Goal: Task Accomplishment & Management: Manage account settings

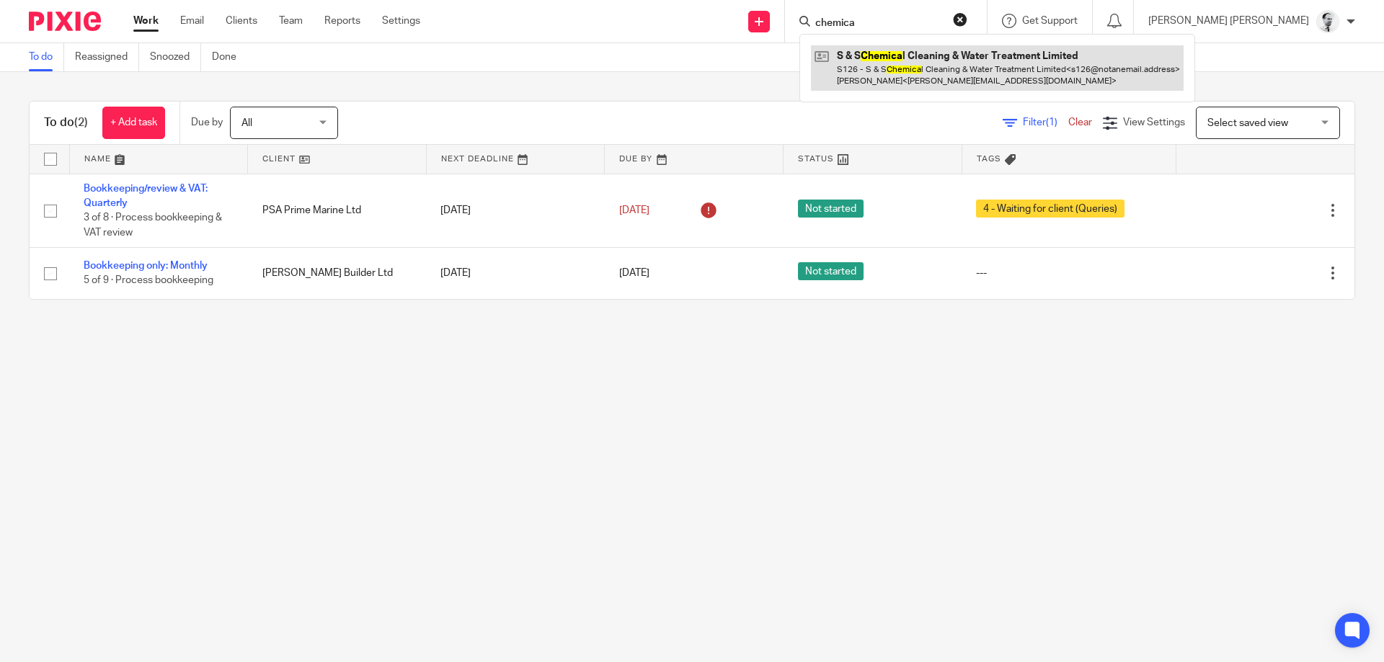
click at [931, 80] on link at bounding box center [997, 67] width 373 height 45
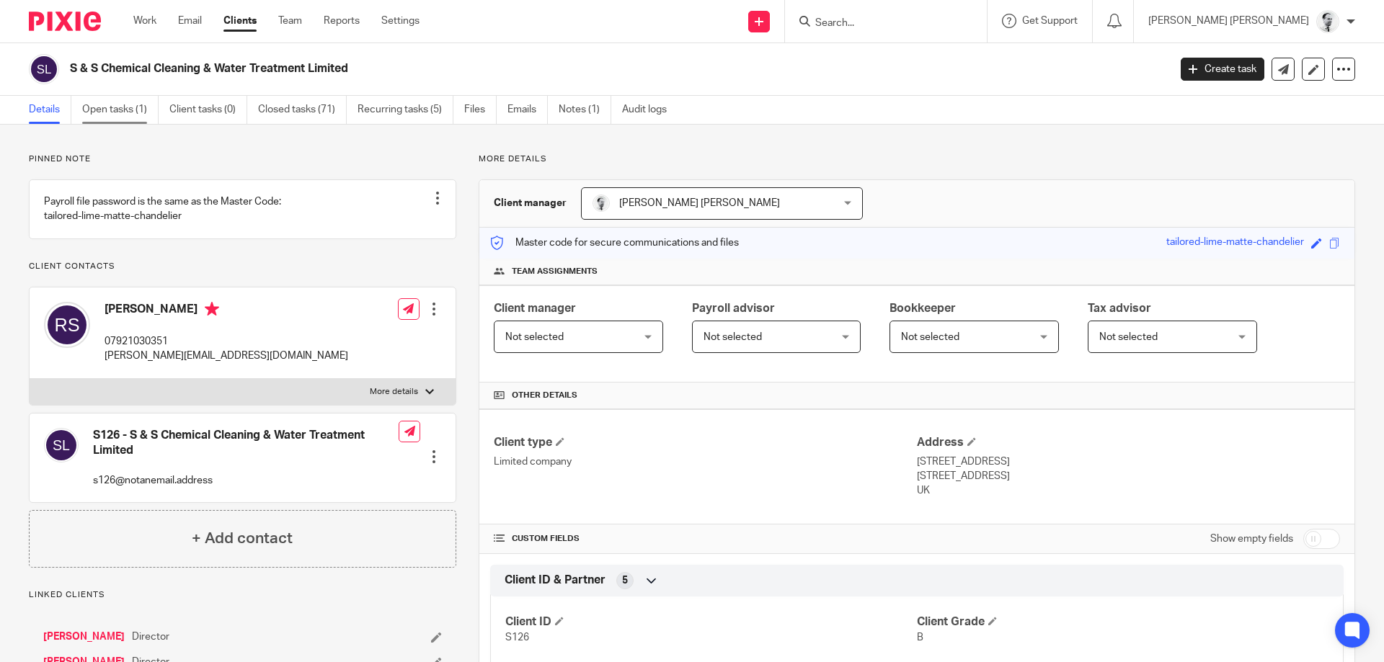
click at [110, 121] on link "Open tasks (1)" at bounding box center [120, 110] width 76 height 28
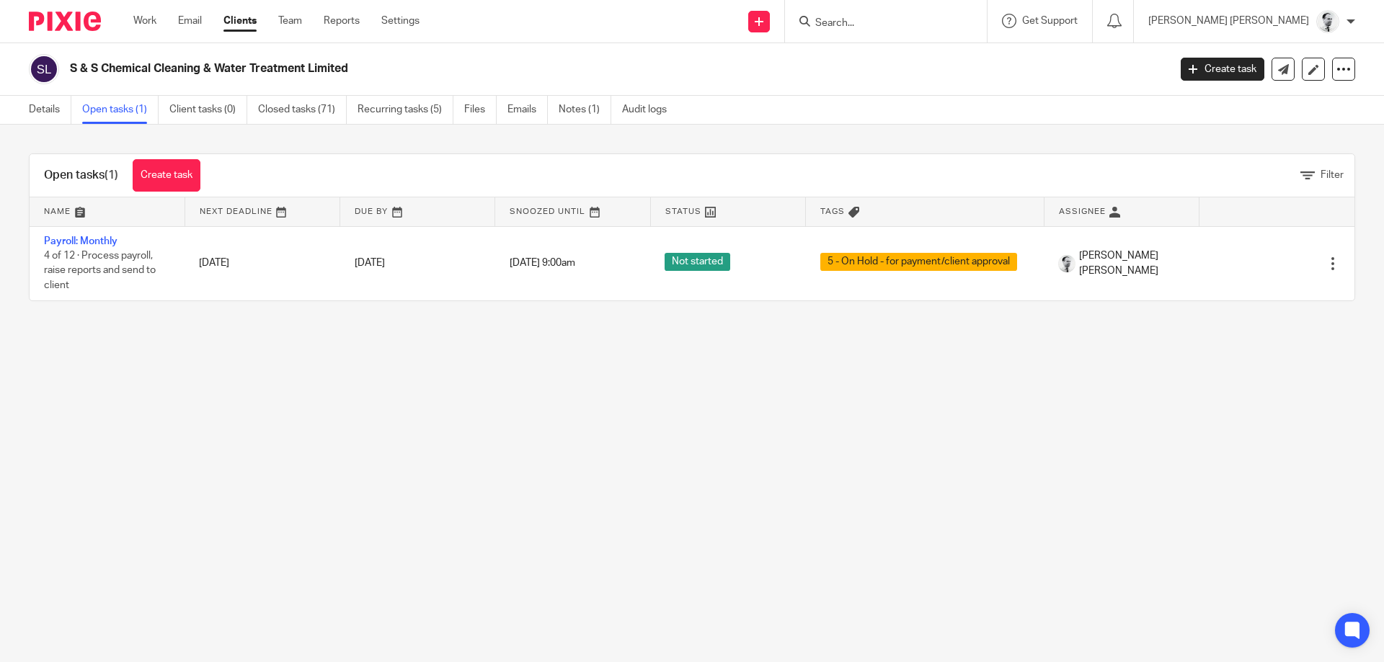
click at [94, 238] on link "Payroll: Monthly" at bounding box center [81, 241] width 74 height 10
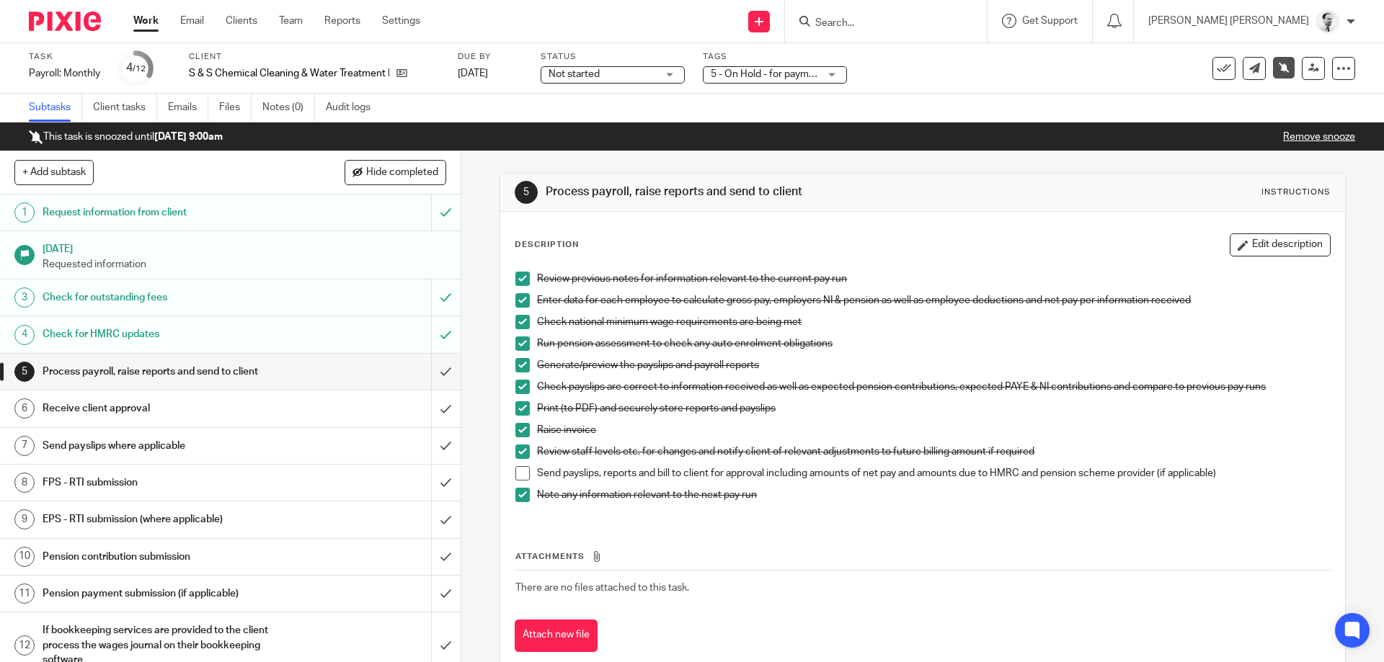
click at [521, 478] on span at bounding box center [522, 473] width 14 height 14
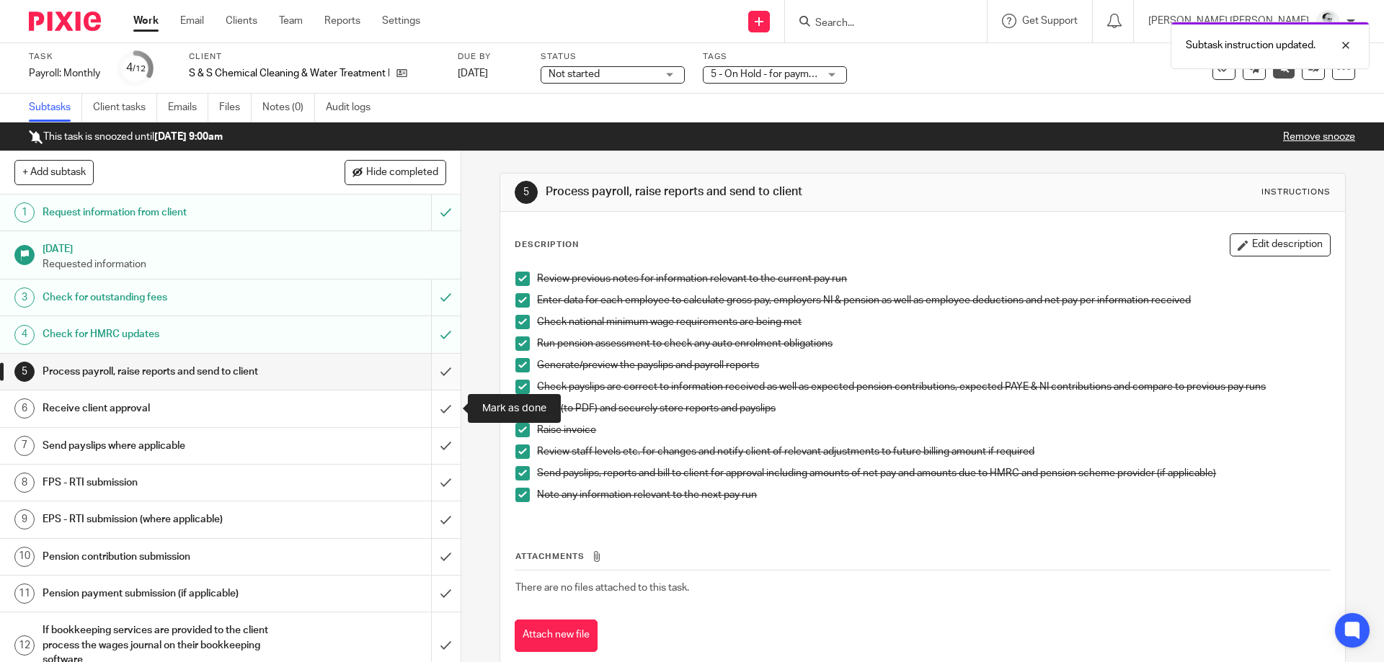
click at [445, 370] on input "submit" at bounding box center [230, 372] width 461 height 36
click at [443, 405] on input "submit" at bounding box center [230, 409] width 461 height 36
click at [443, 445] on input "submit" at bounding box center [230, 446] width 461 height 36
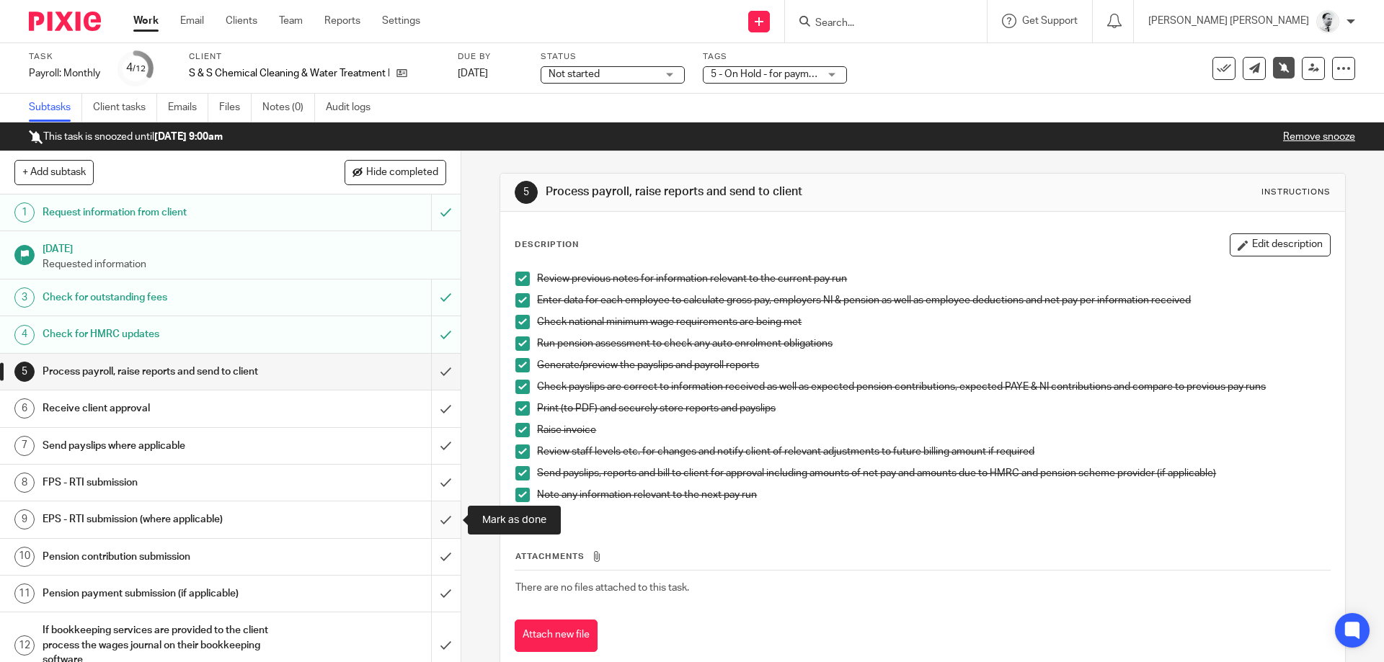
click at [444, 518] on input "submit" at bounding box center [230, 520] width 461 height 36
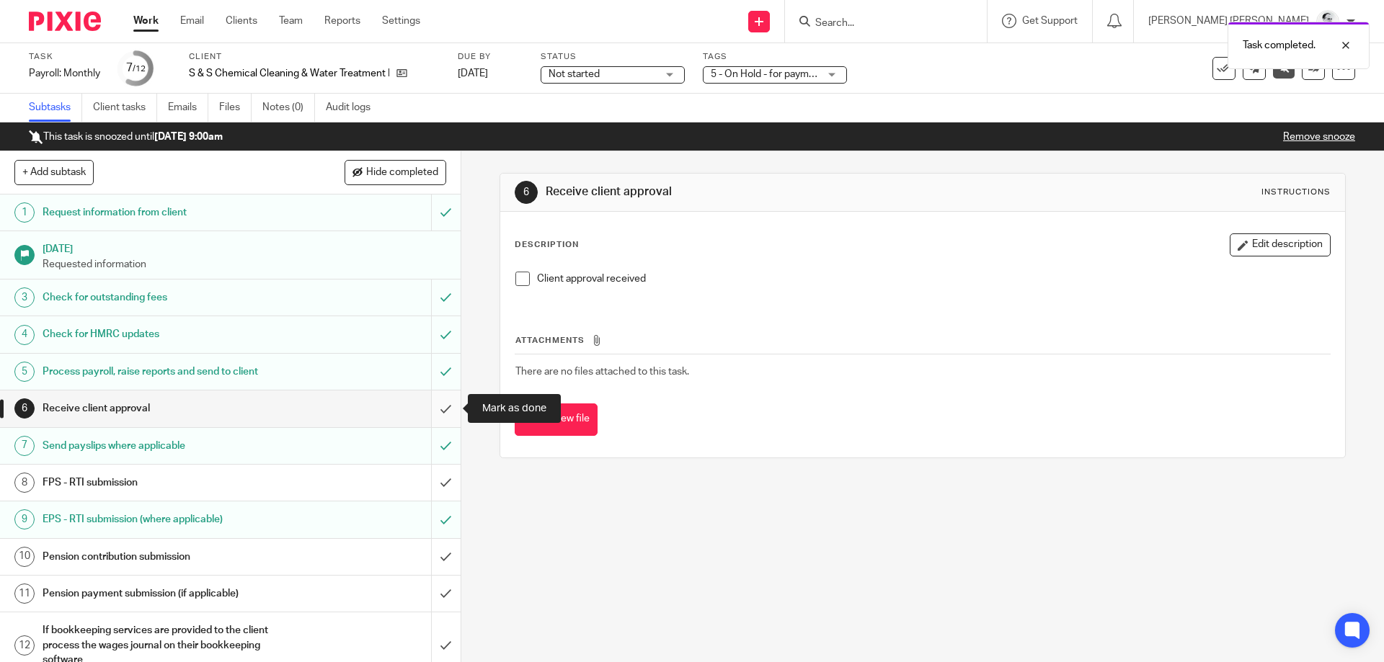
click at [447, 407] on input "submit" at bounding box center [230, 409] width 461 height 36
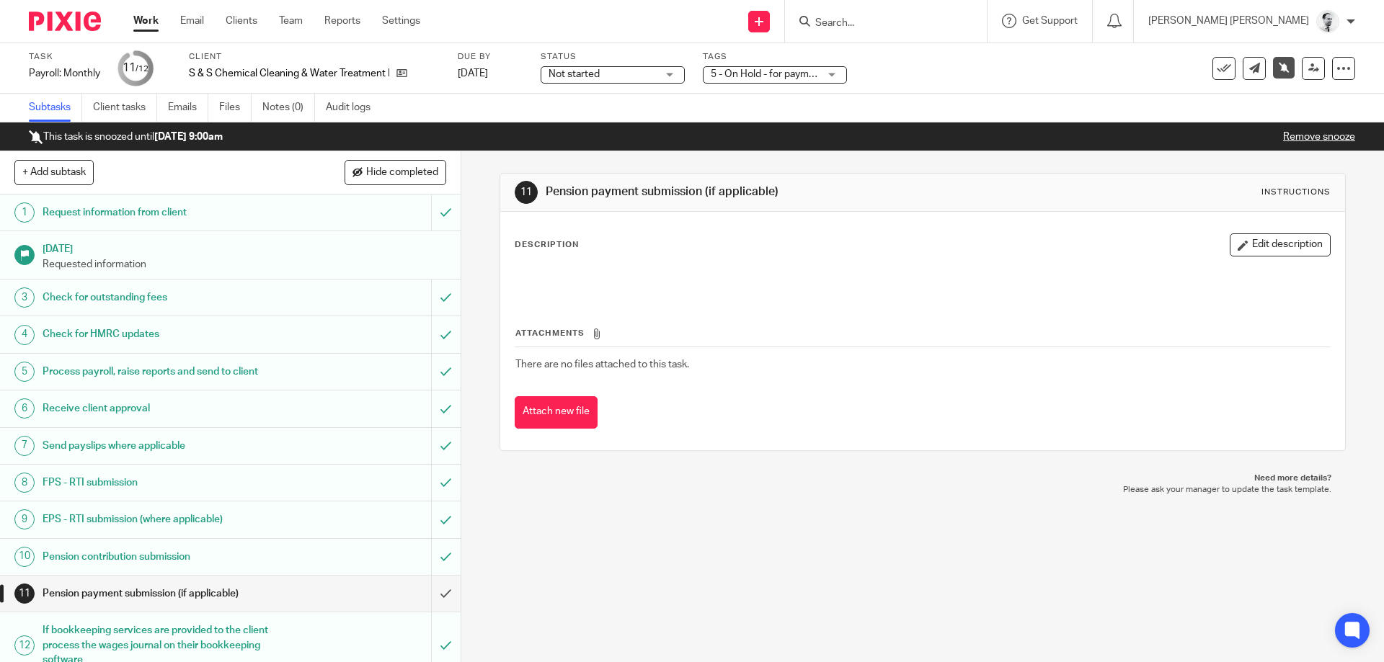
scroll to position [17, 0]
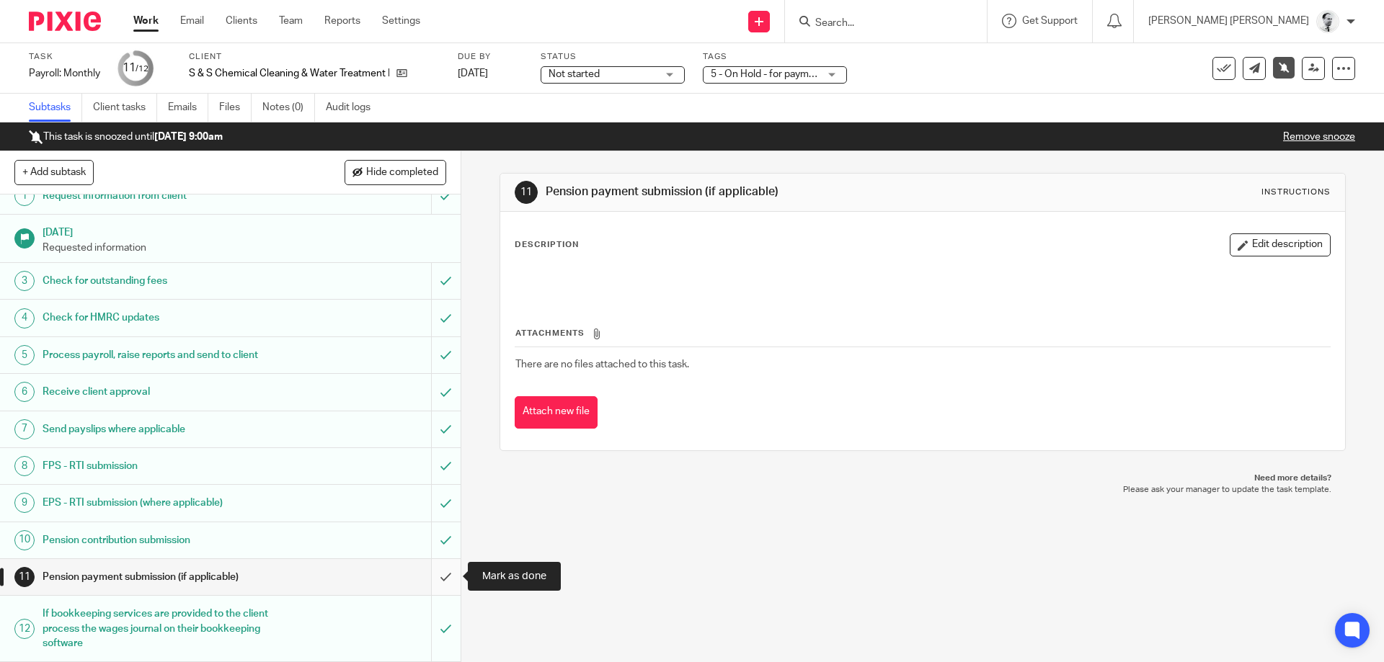
click at [444, 582] on input "submit" at bounding box center [230, 577] width 461 height 36
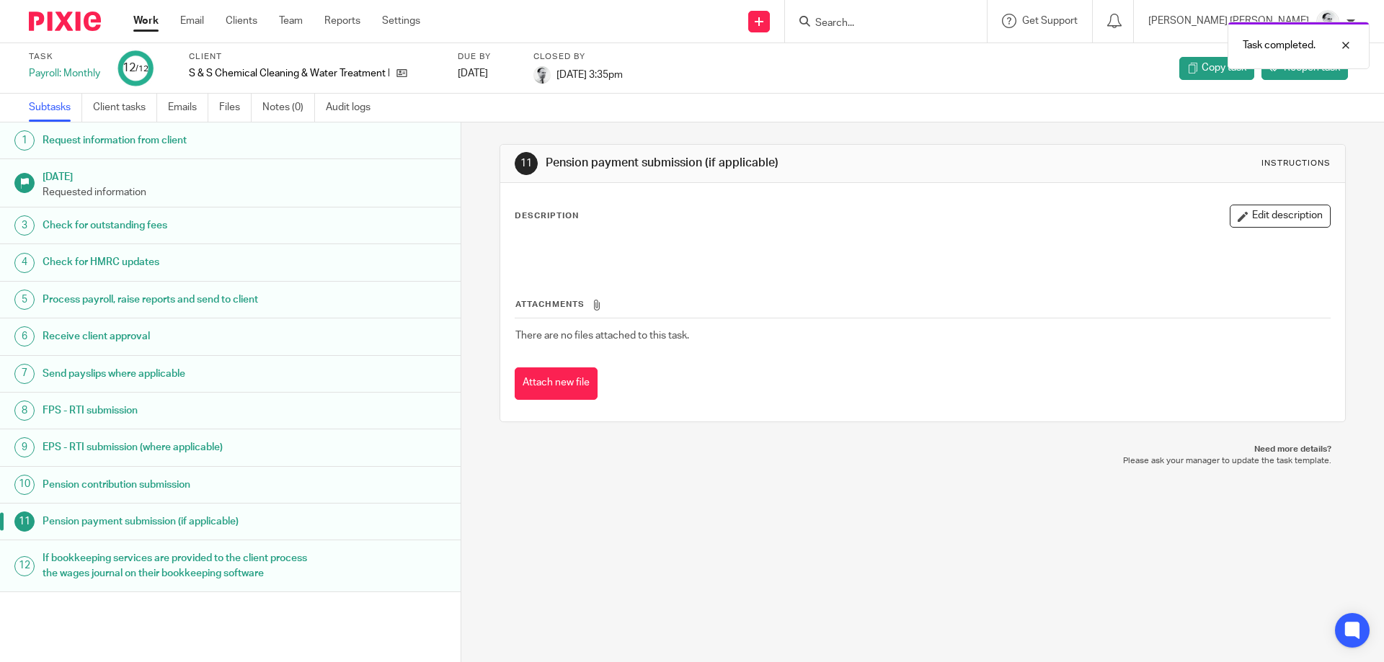
click at [139, 1] on div "Work Email Clients Team Reports Settings Work Email Clients Team Reports Settin…" at bounding box center [280, 21] width 323 height 43
click at [136, 25] on link "Work" at bounding box center [145, 21] width 25 height 14
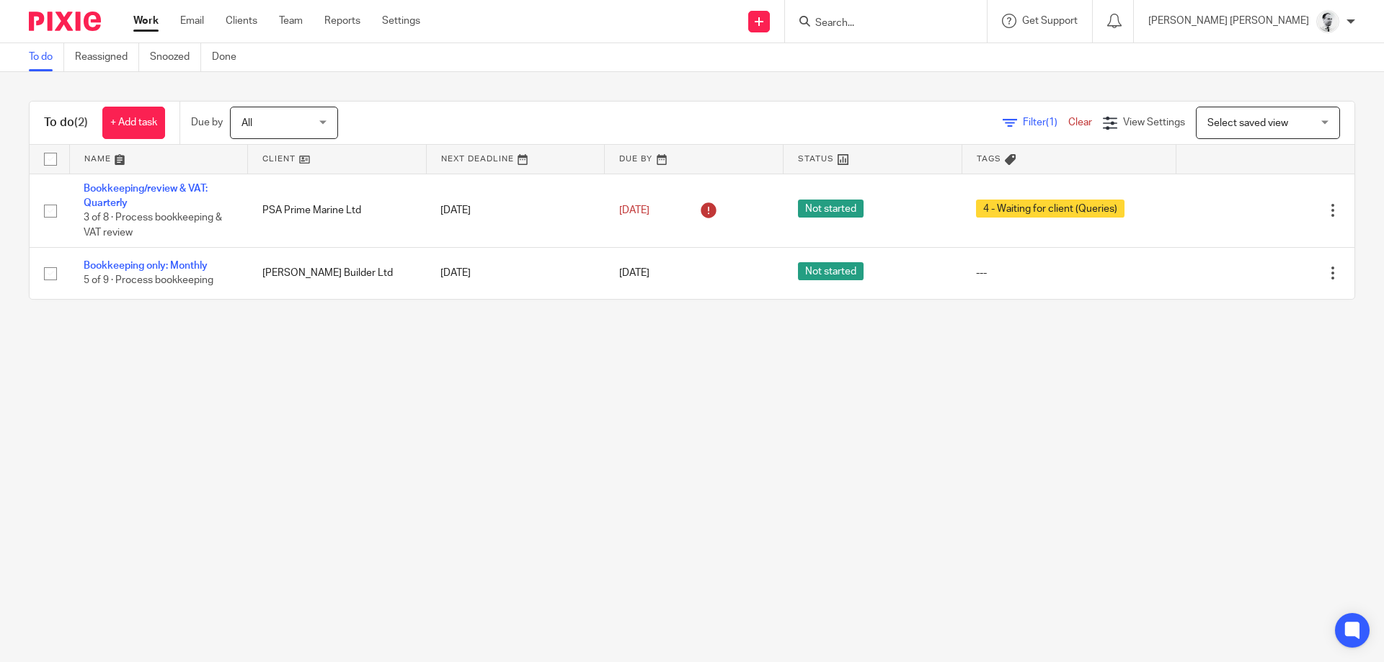
click at [947, 12] on div at bounding box center [886, 21] width 202 height 43
click at [933, 27] on form at bounding box center [891, 21] width 154 height 18
click at [931, 21] on input "Search" at bounding box center [879, 23] width 130 height 13
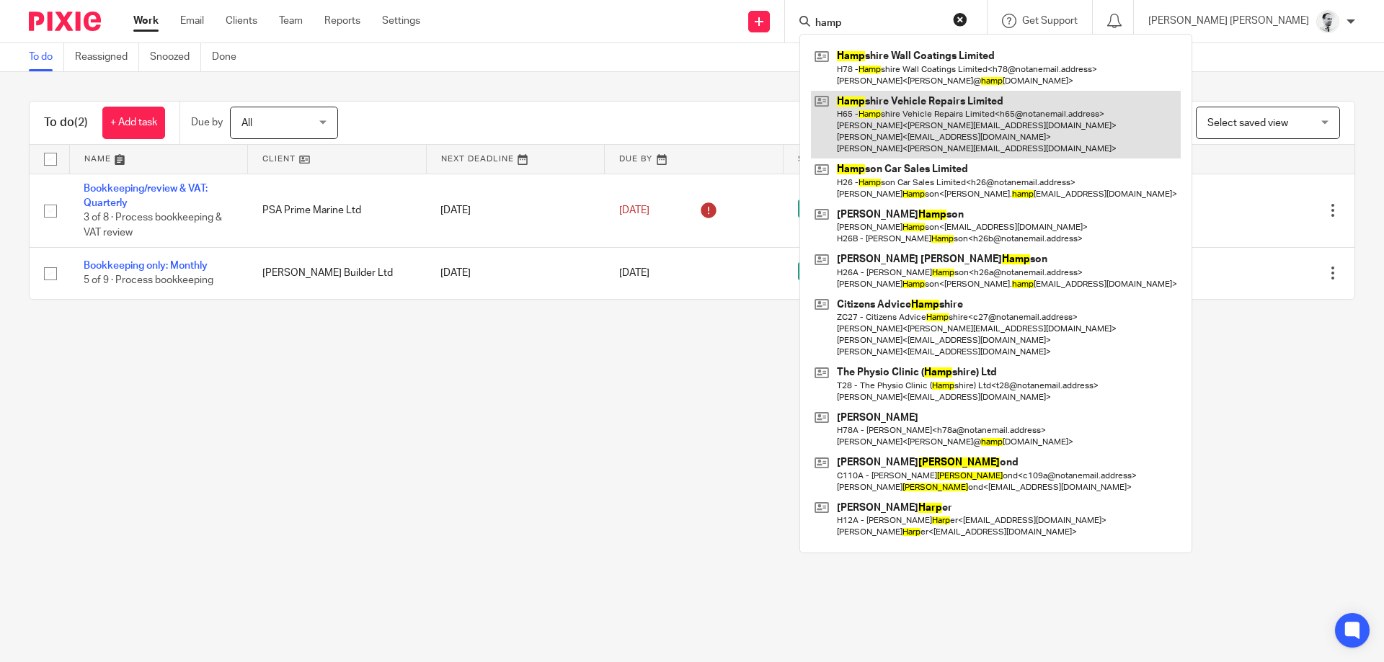
type input "hamp"
click at [1003, 118] on link at bounding box center [996, 125] width 370 height 68
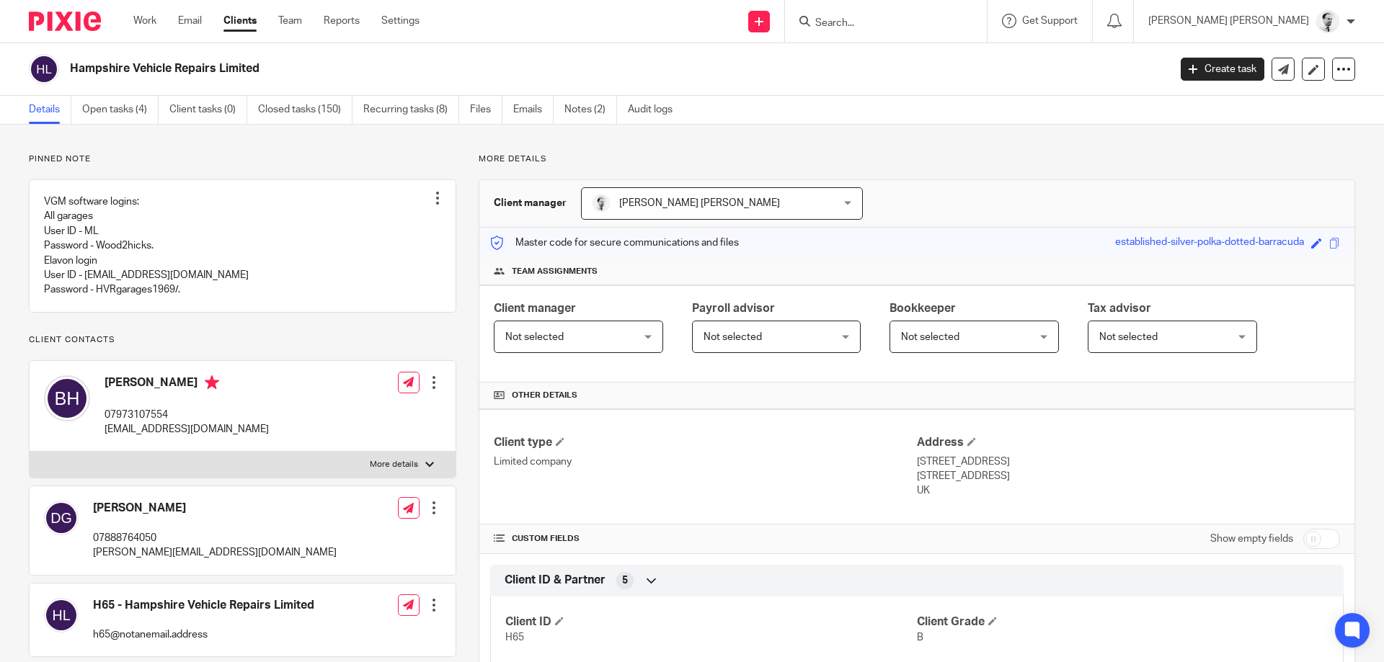
scroll to position [69, 0]
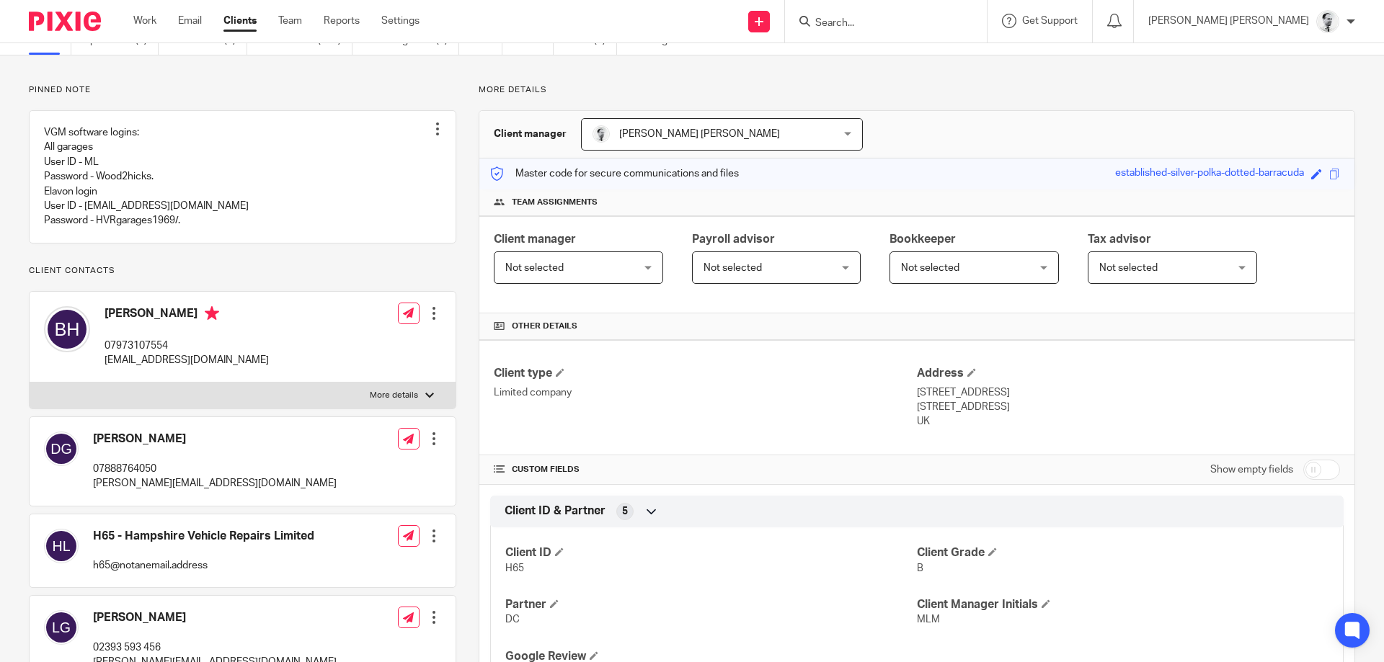
click at [133, 40] on div "Work Email Clients Team Reports Settings Work Email Clients Team Reports Settin…" at bounding box center [280, 21] width 322 height 43
click at [135, 50] on link "Open tasks (4)" at bounding box center [120, 41] width 76 height 28
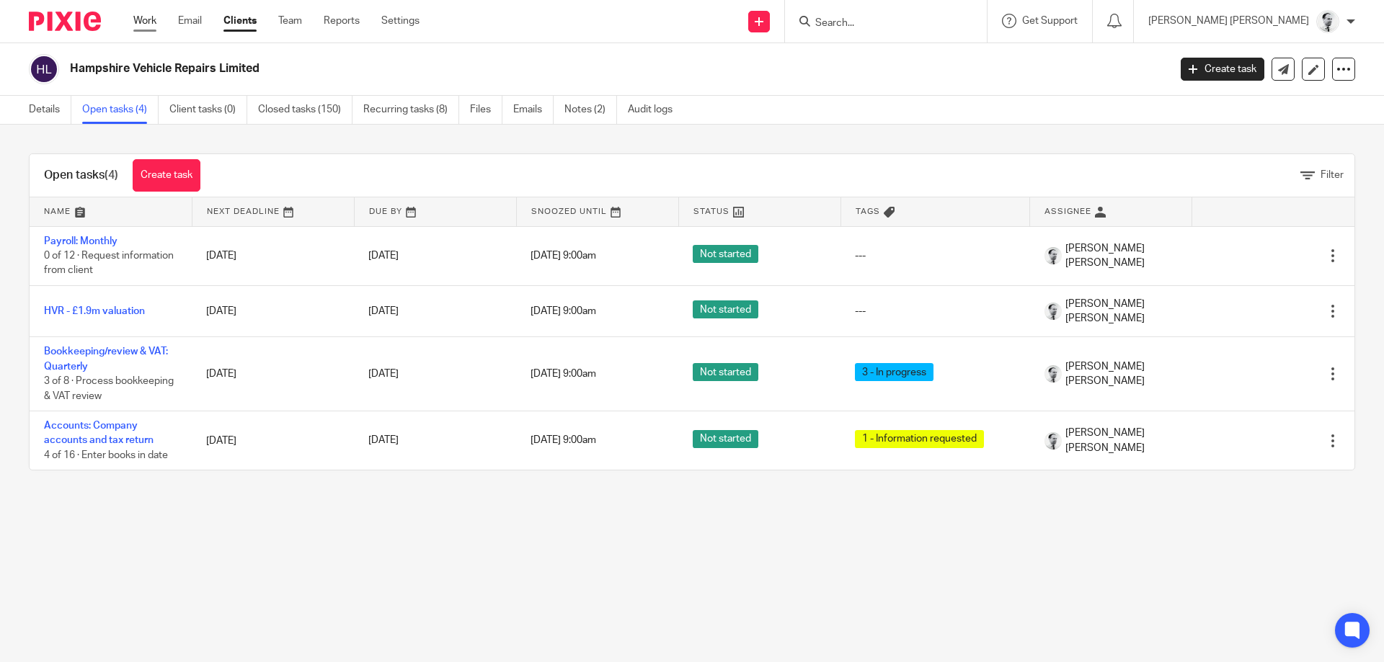
click at [147, 27] on link "Work" at bounding box center [144, 21] width 23 height 14
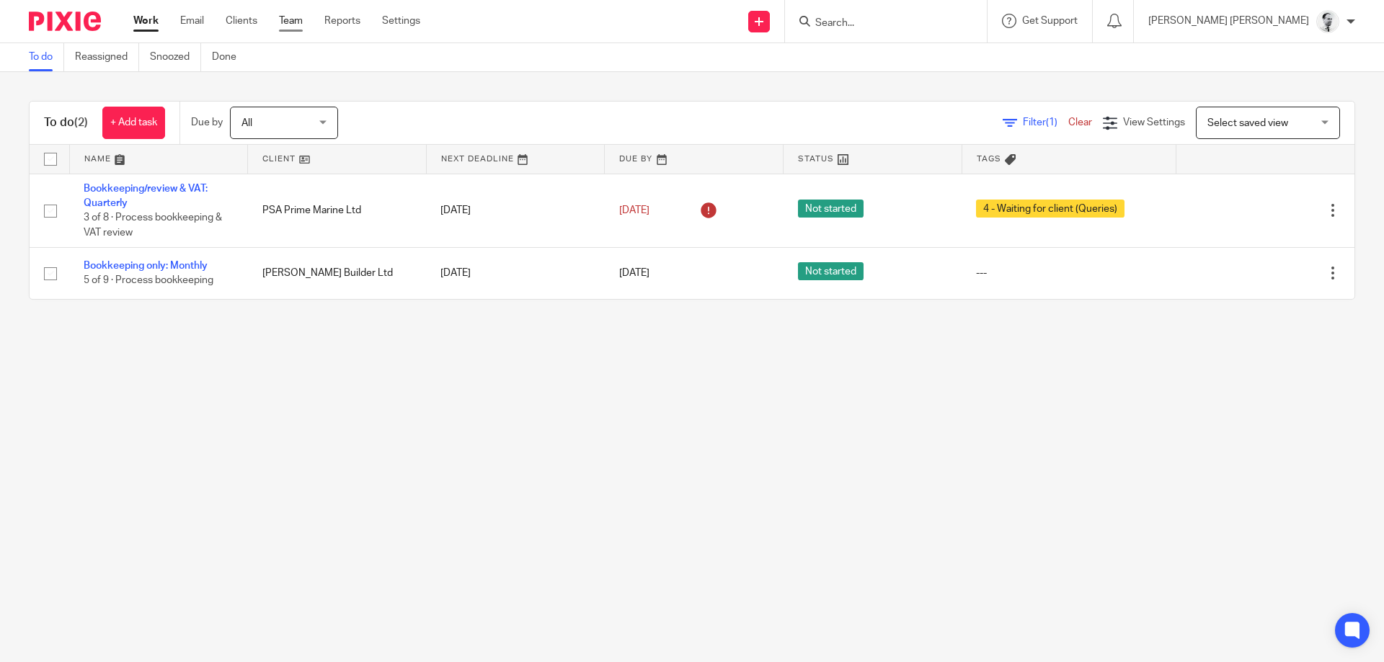
click at [285, 25] on link "Team" at bounding box center [291, 21] width 24 height 14
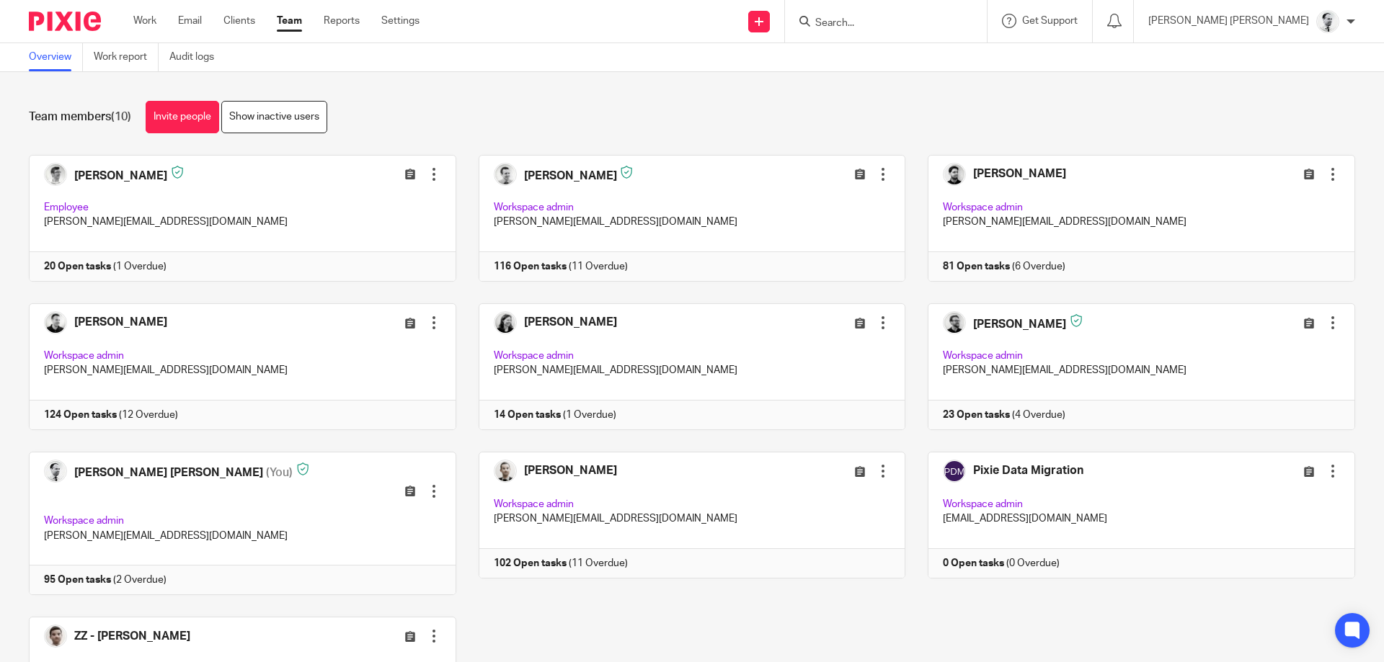
click at [944, 23] on input "Search" at bounding box center [879, 23] width 130 height 13
click at [846, 20] on input "p32" at bounding box center [879, 23] width 130 height 13
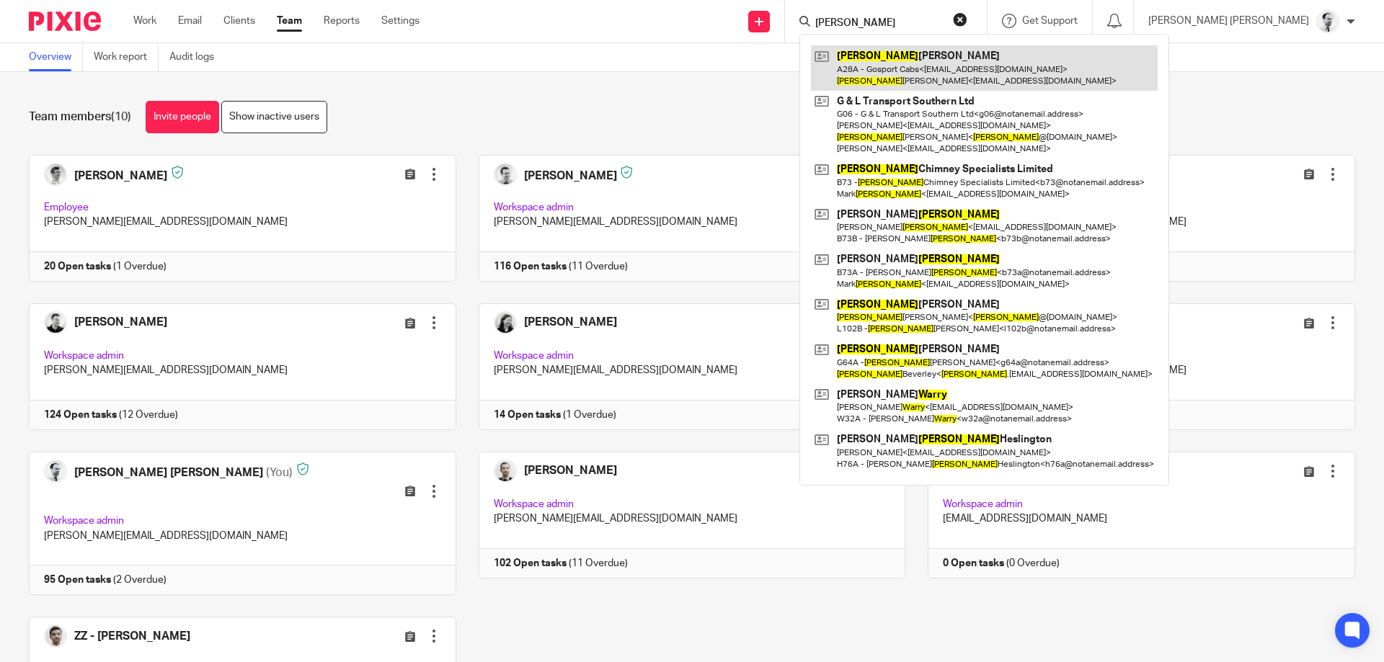
type input "barry"
click at [1078, 81] on link at bounding box center [984, 67] width 347 height 45
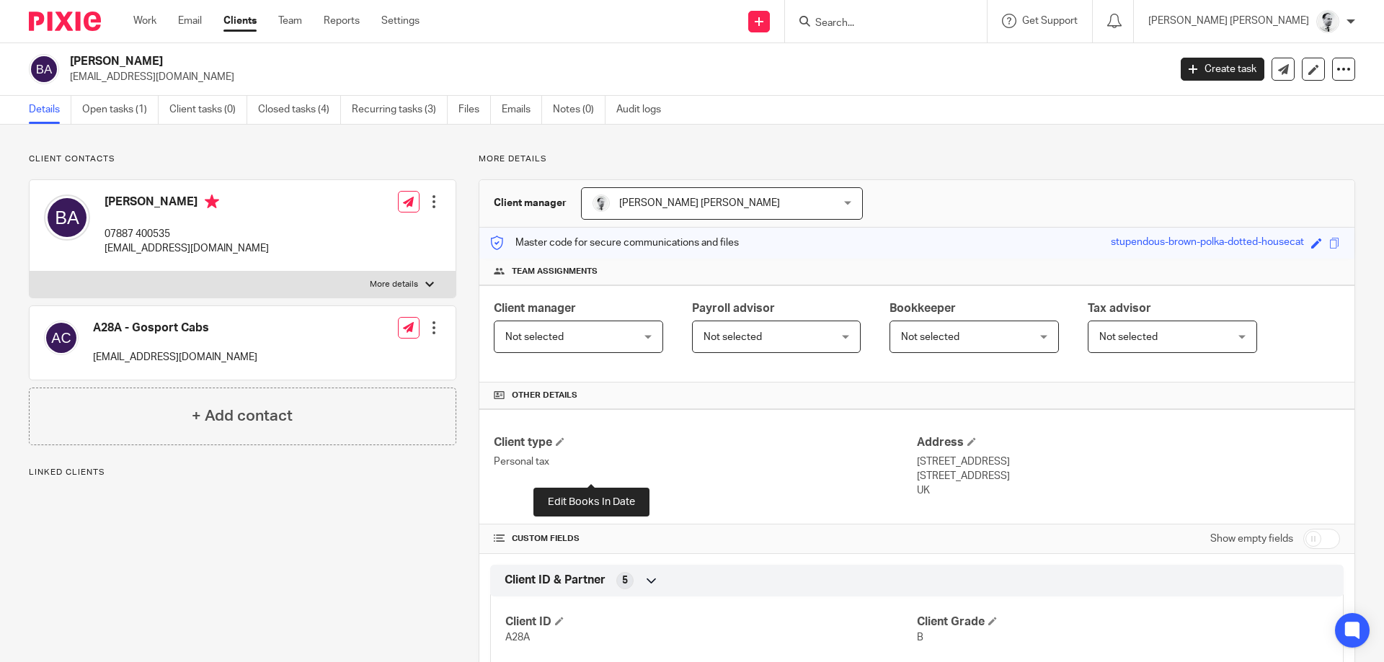
scroll to position [358, 0]
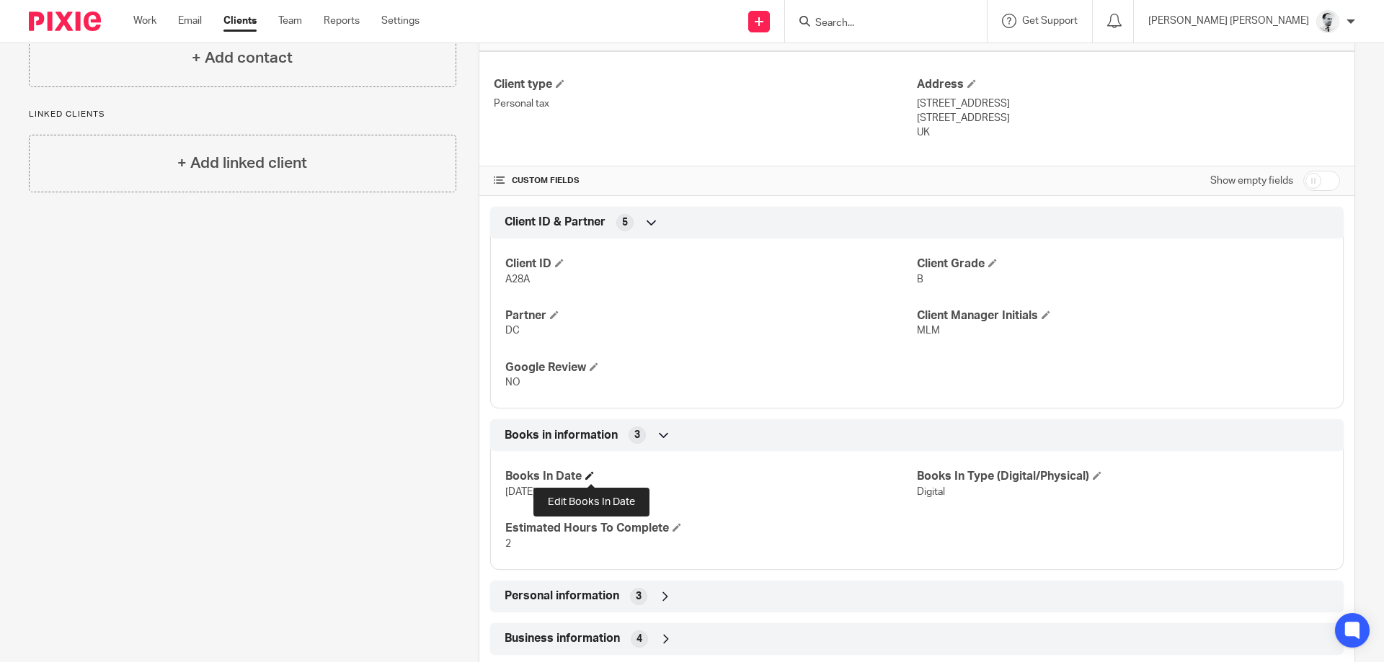
click at [587, 474] on span at bounding box center [589, 475] width 9 height 9
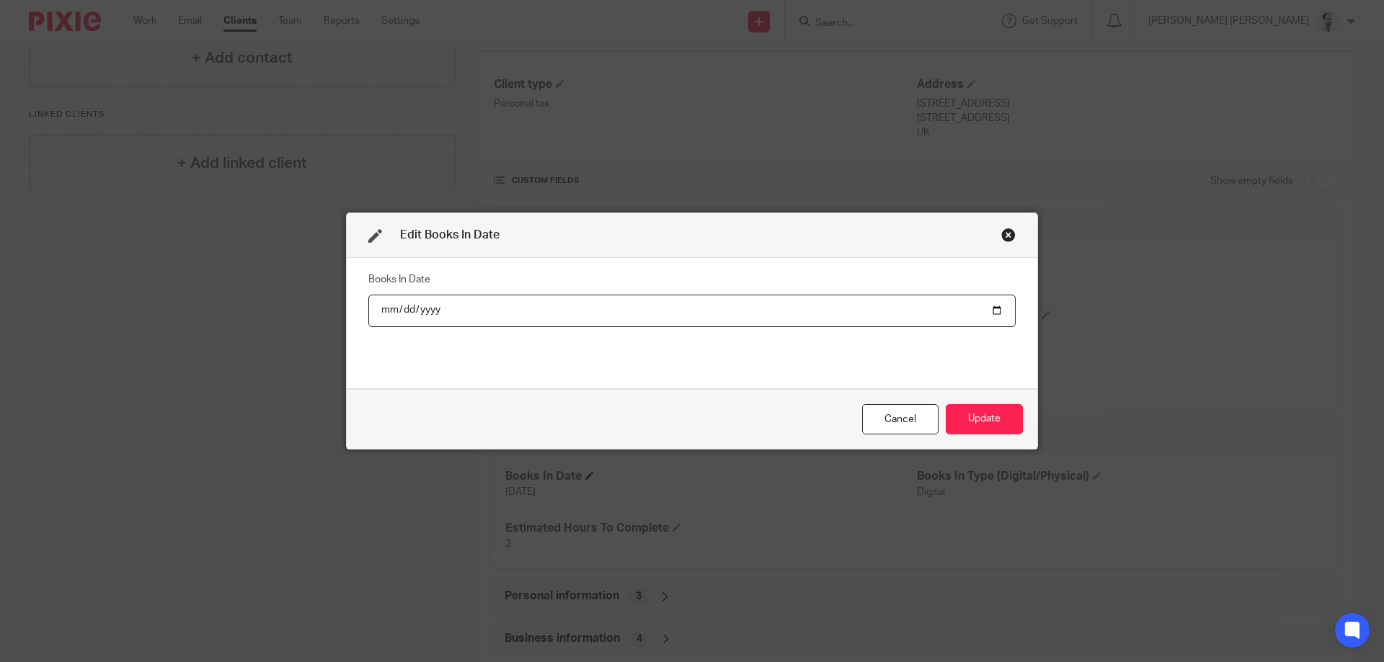
click at [946, 404] on button "Update" at bounding box center [984, 419] width 77 height 31
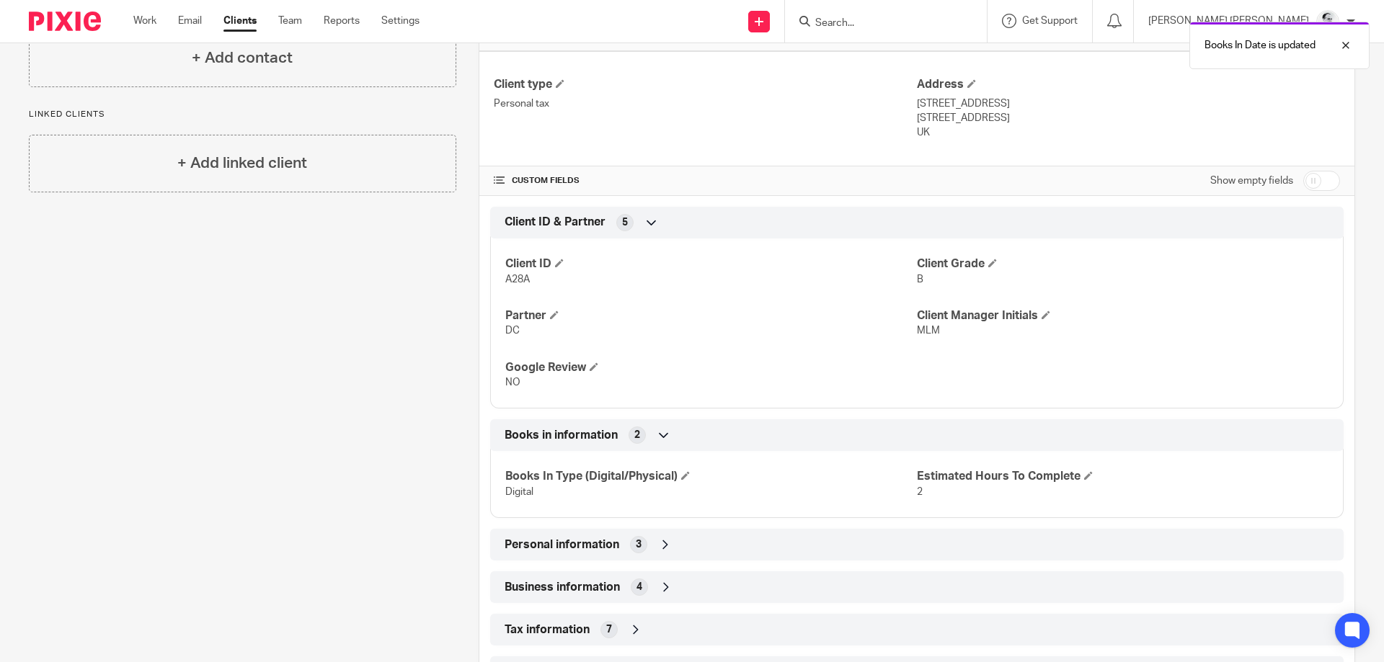
click at [1318, 180] on input "checkbox" at bounding box center [1321, 181] width 37 height 20
checkbox input "true"
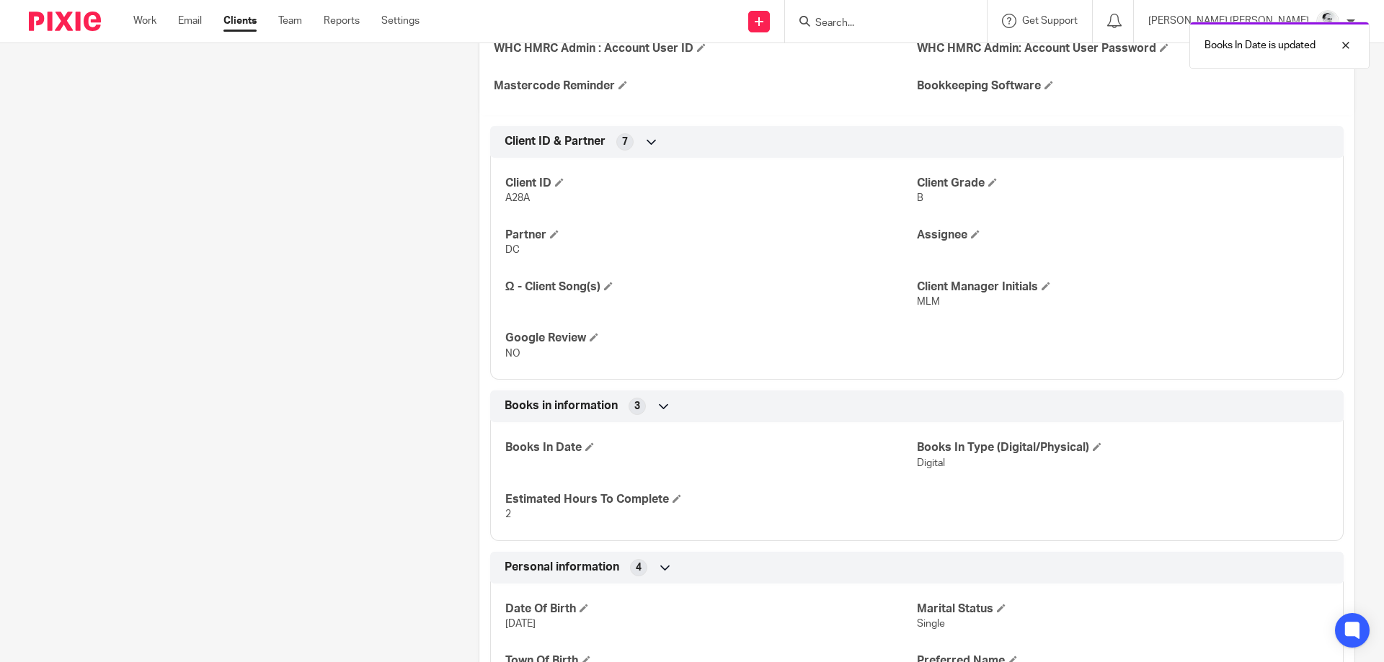
scroll to position [566, 0]
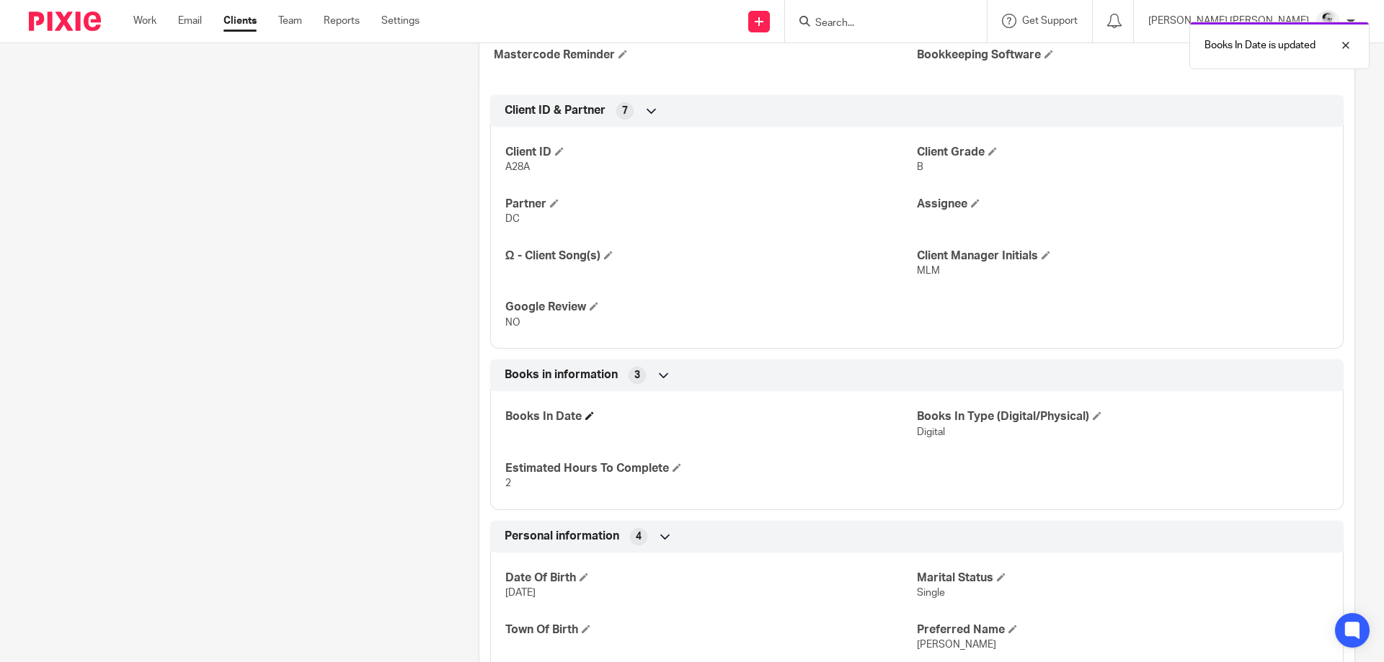
click at [591, 412] on h4 "Books In Date" at bounding box center [711, 416] width 412 height 15
click at [586, 416] on h4 "Books In Date" at bounding box center [711, 416] width 412 height 15
click at [592, 419] on span at bounding box center [589, 416] width 9 height 9
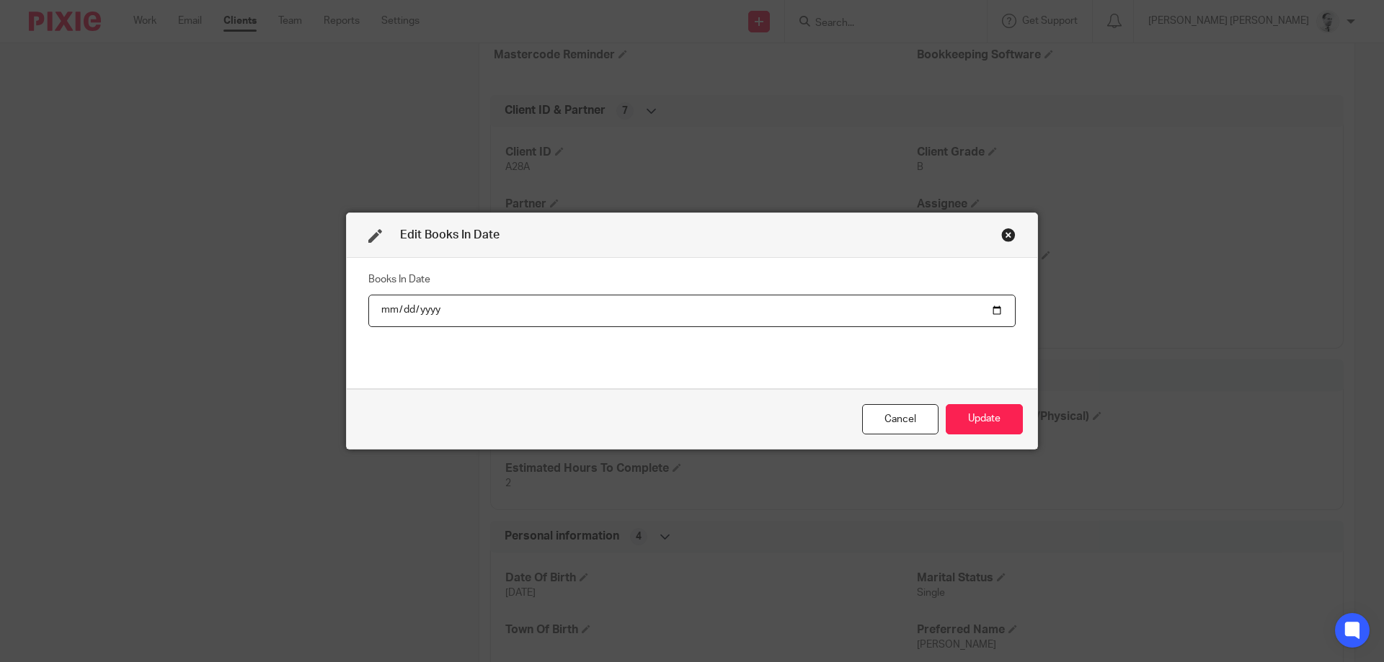
type input "[DATE]"
click at [985, 424] on button "Update" at bounding box center [984, 419] width 77 height 31
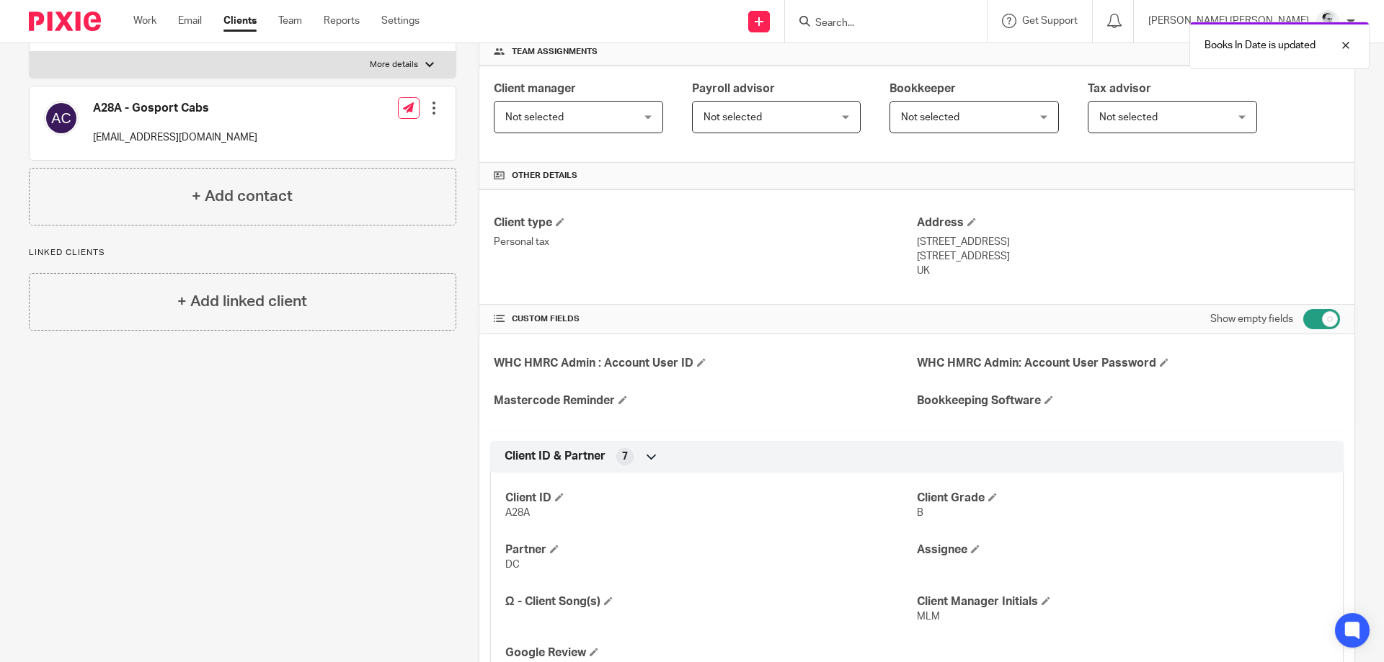
scroll to position [0, 0]
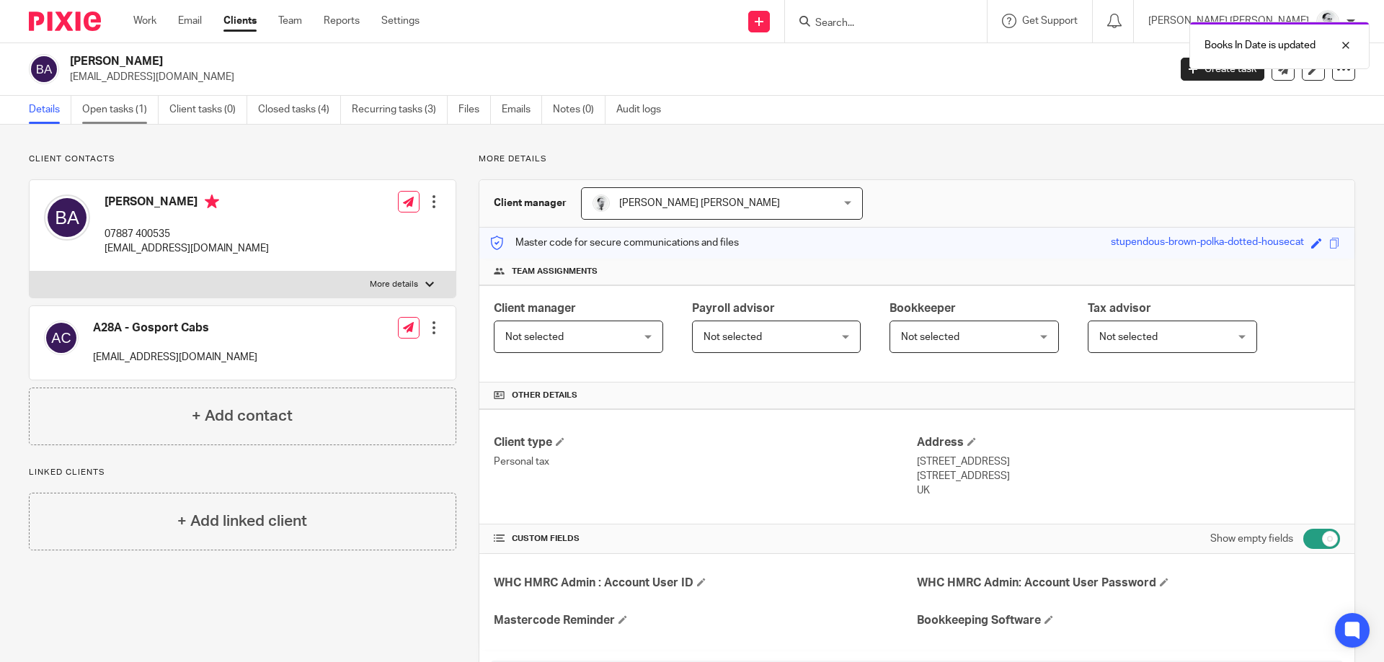
click at [122, 115] on link "Open tasks (1)" at bounding box center [120, 110] width 76 height 28
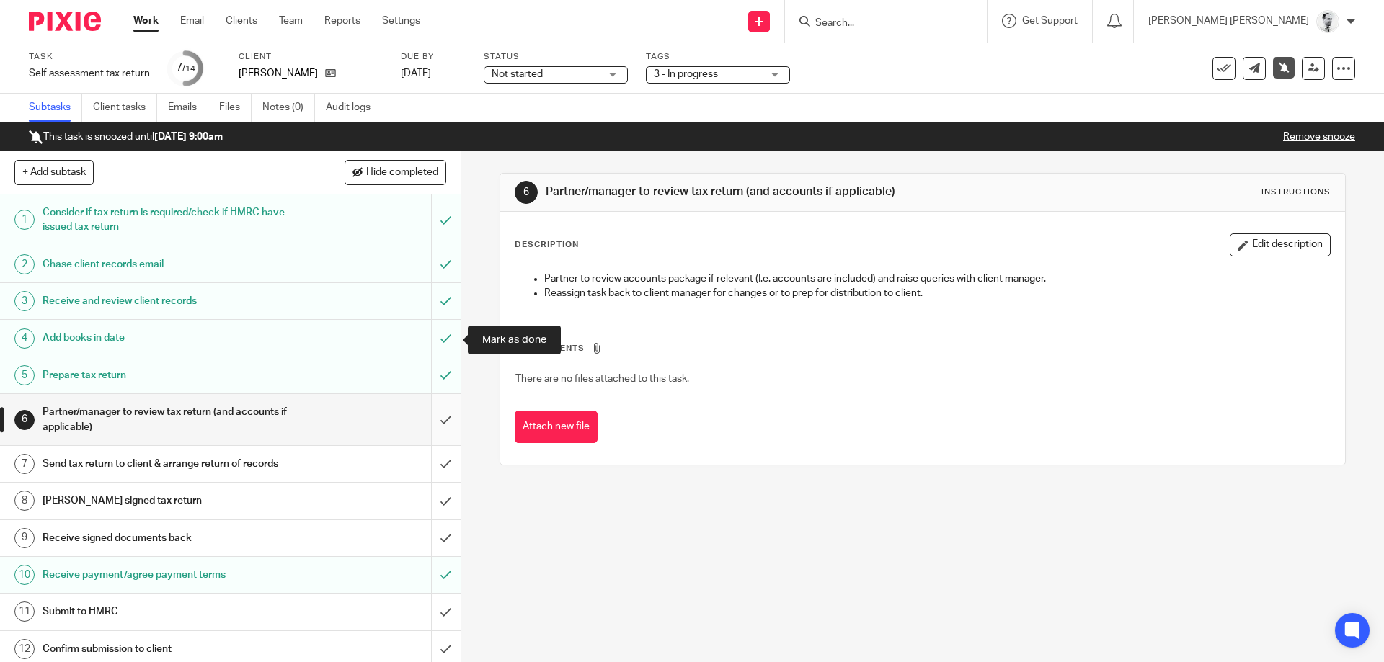
scroll to position [80, 0]
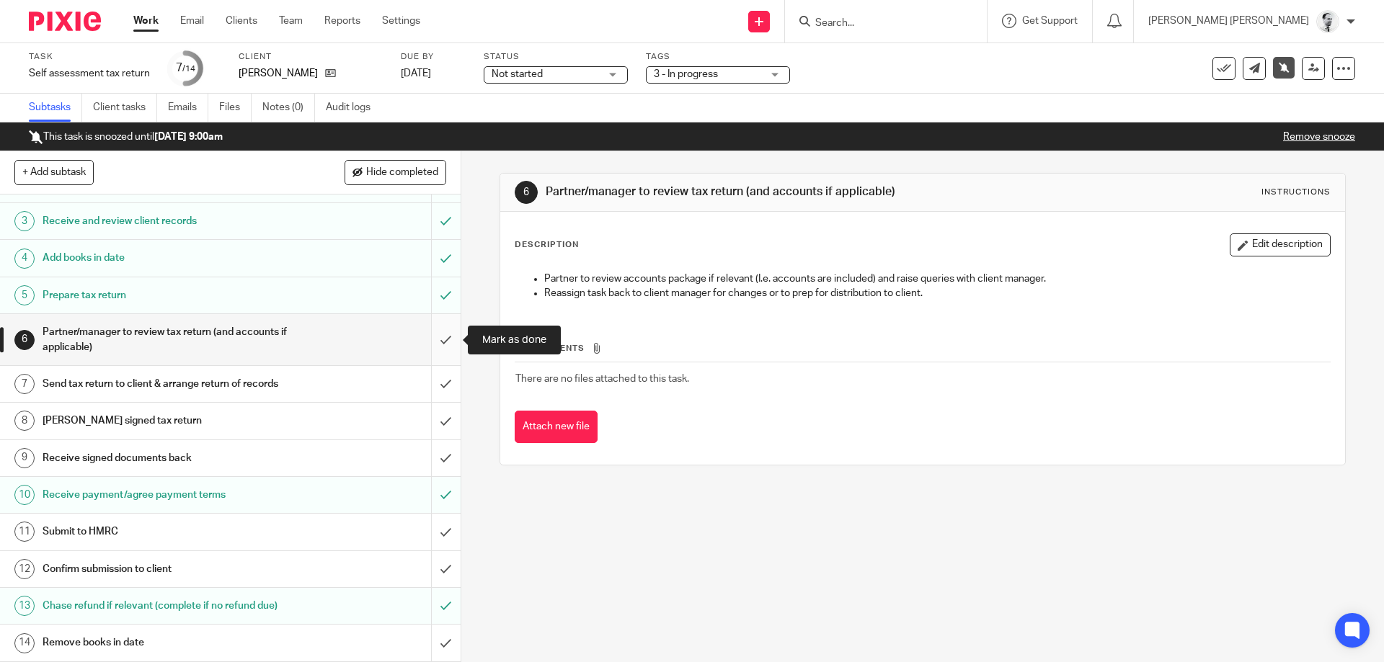
click at [444, 332] on input "submit" at bounding box center [230, 339] width 461 height 51
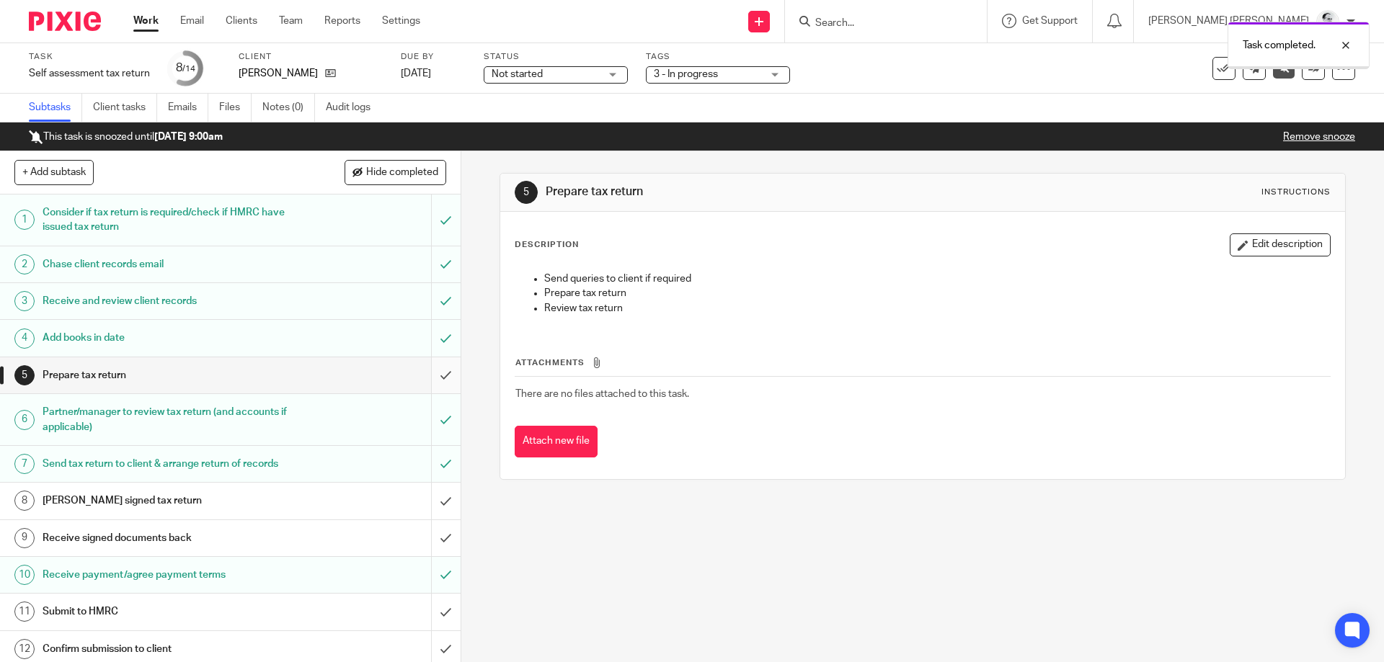
scroll to position [80, 0]
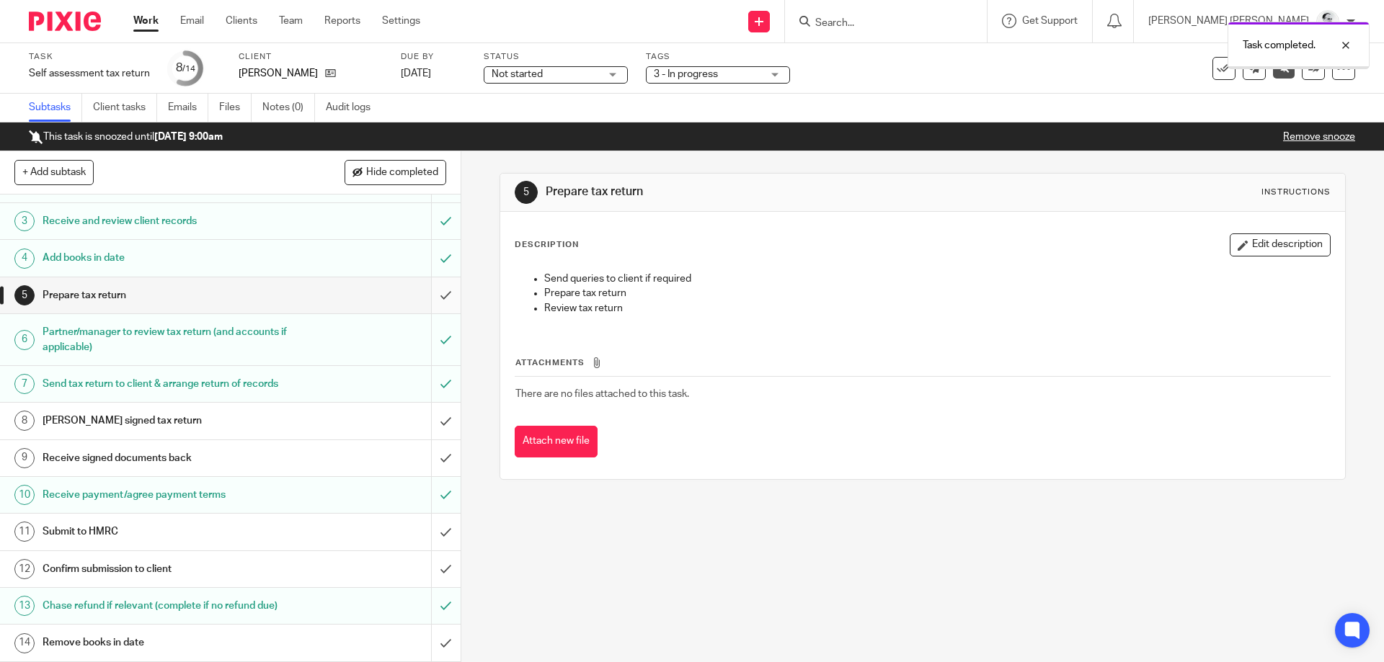
click at [447, 282] on input "submit" at bounding box center [230, 296] width 461 height 36
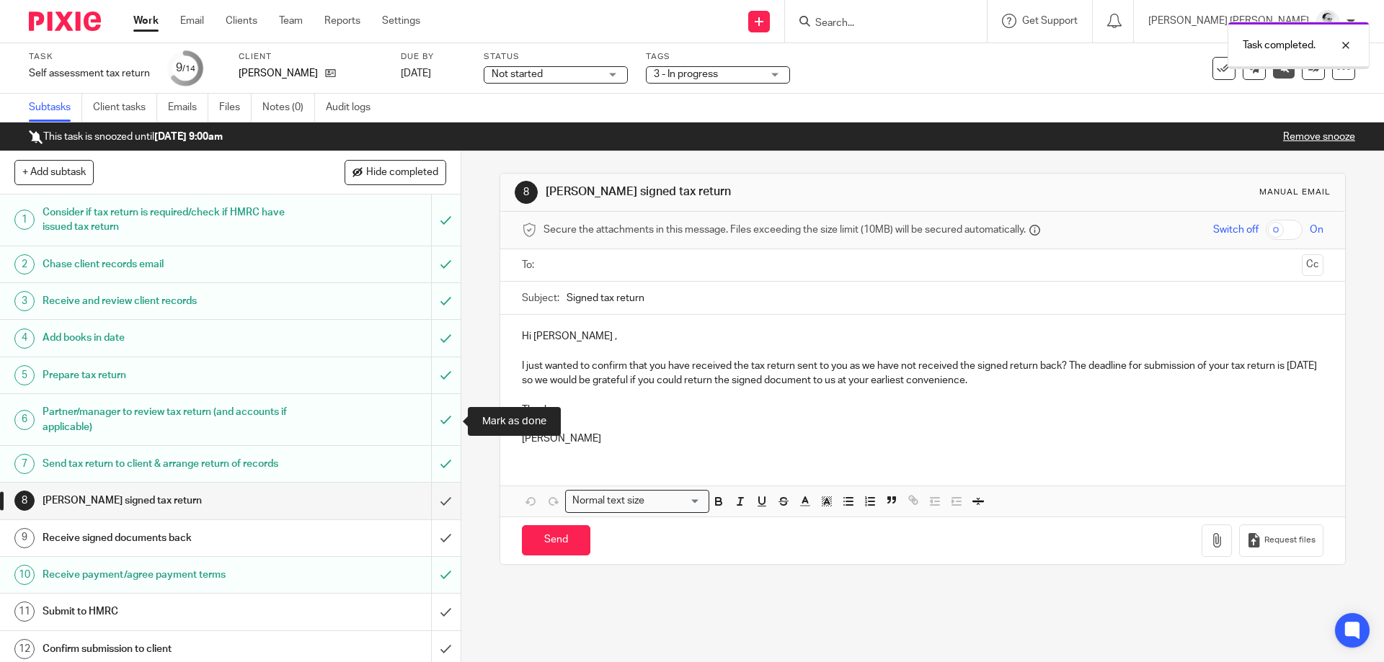
scroll to position [80, 0]
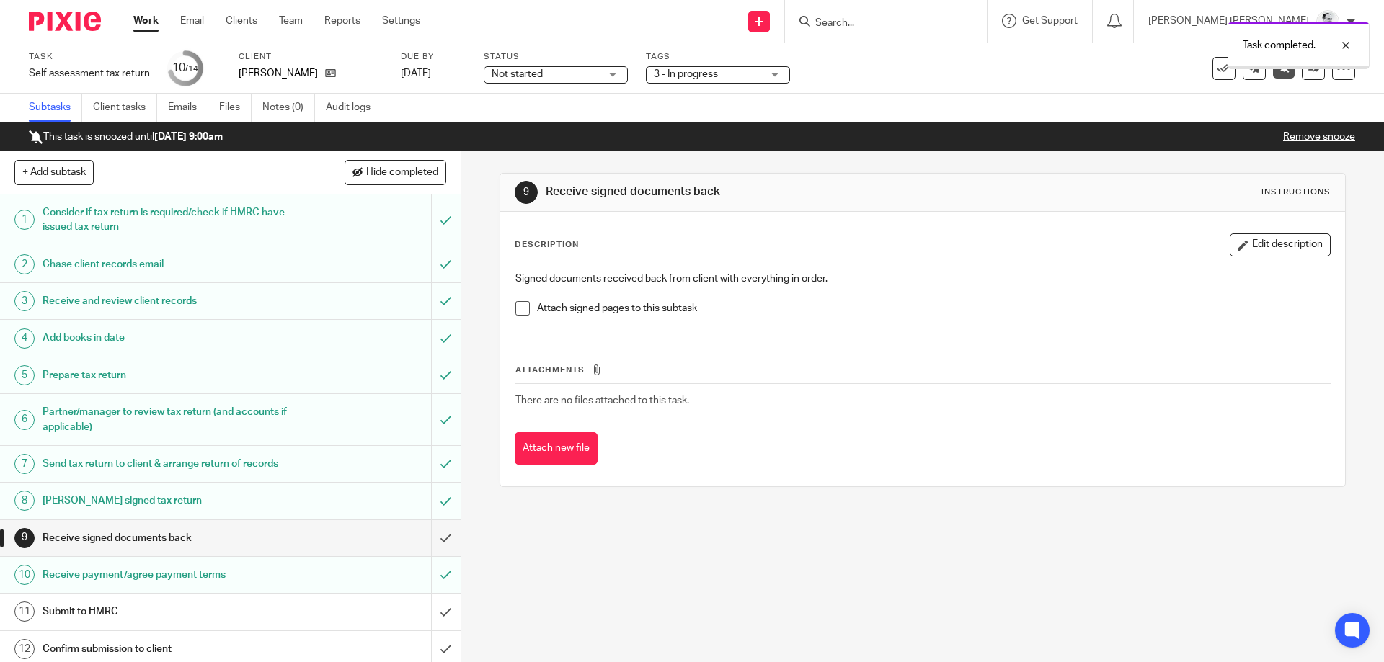
scroll to position [80, 0]
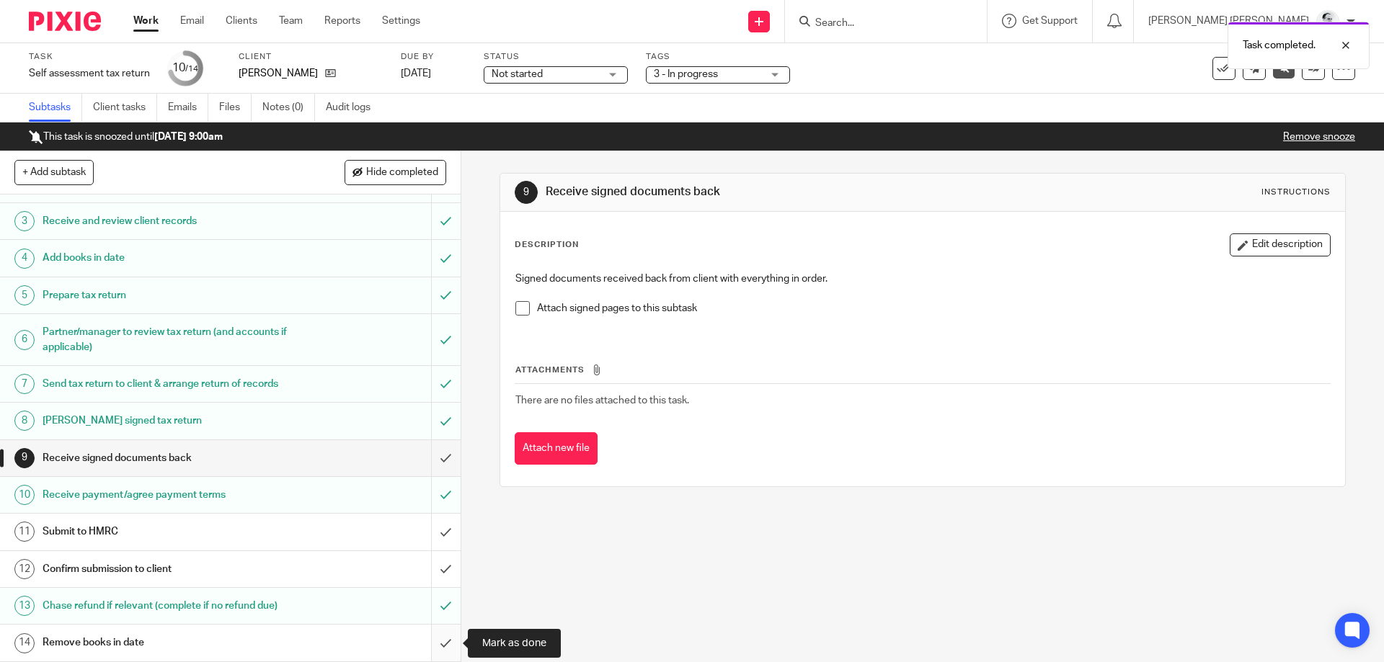
click at [449, 644] on input "submit" at bounding box center [230, 643] width 461 height 36
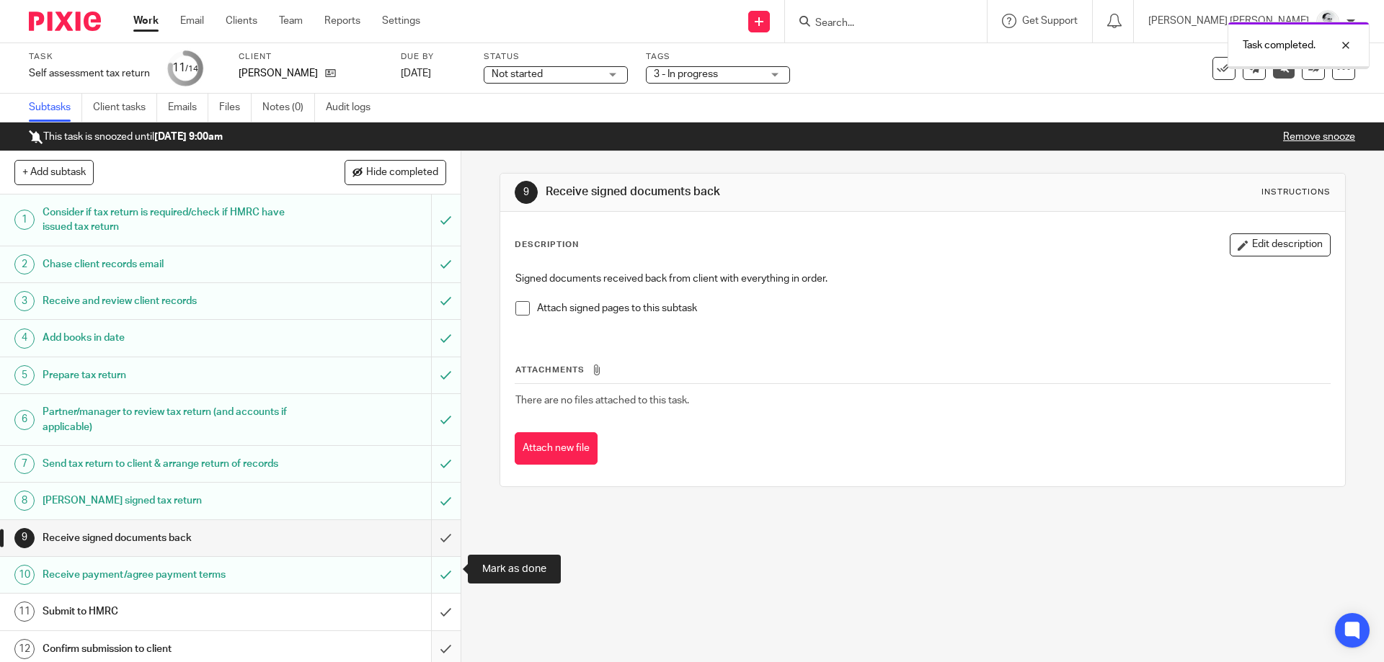
click at [439, 631] on input "submit" at bounding box center [230, 649] width 461 height 36
click at [698, 79] on span "3 - In progress" at bounding box center [686, 74] width 64 height 10
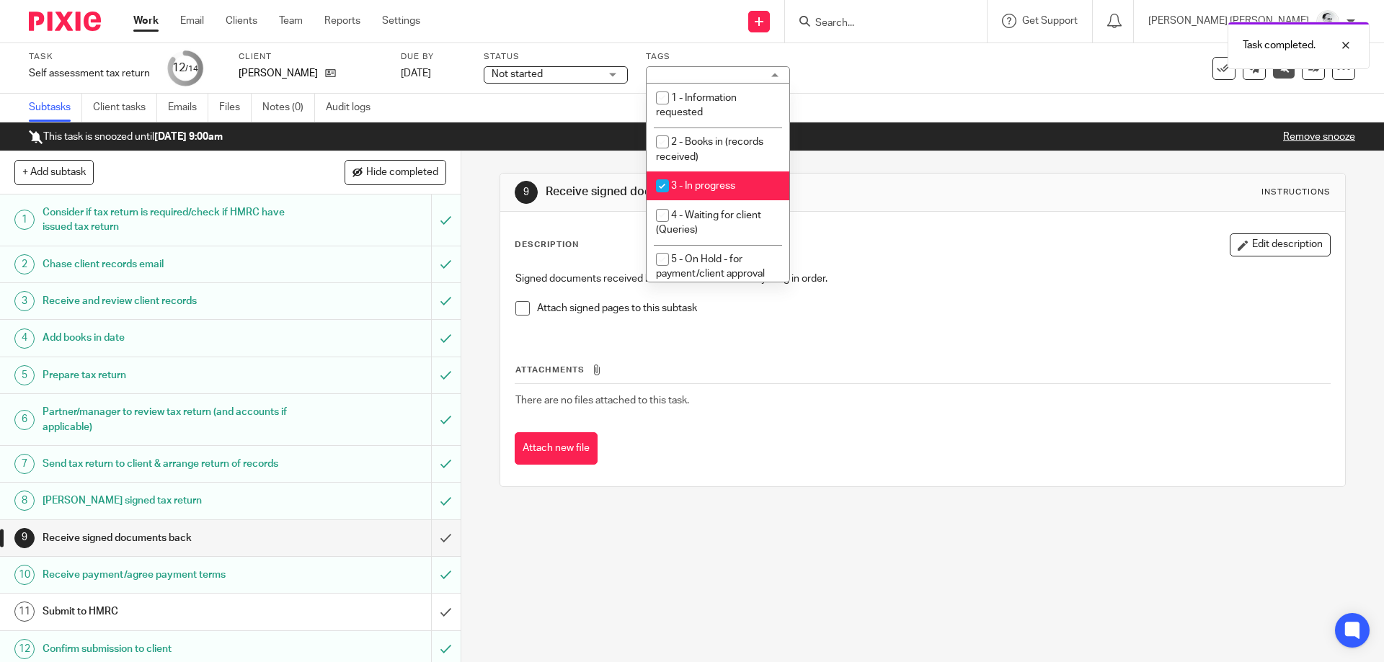
click at [712, 197] on li "3 - In progress" at bounding box center [718, 187] width 143 height 30
checkbox input "false"
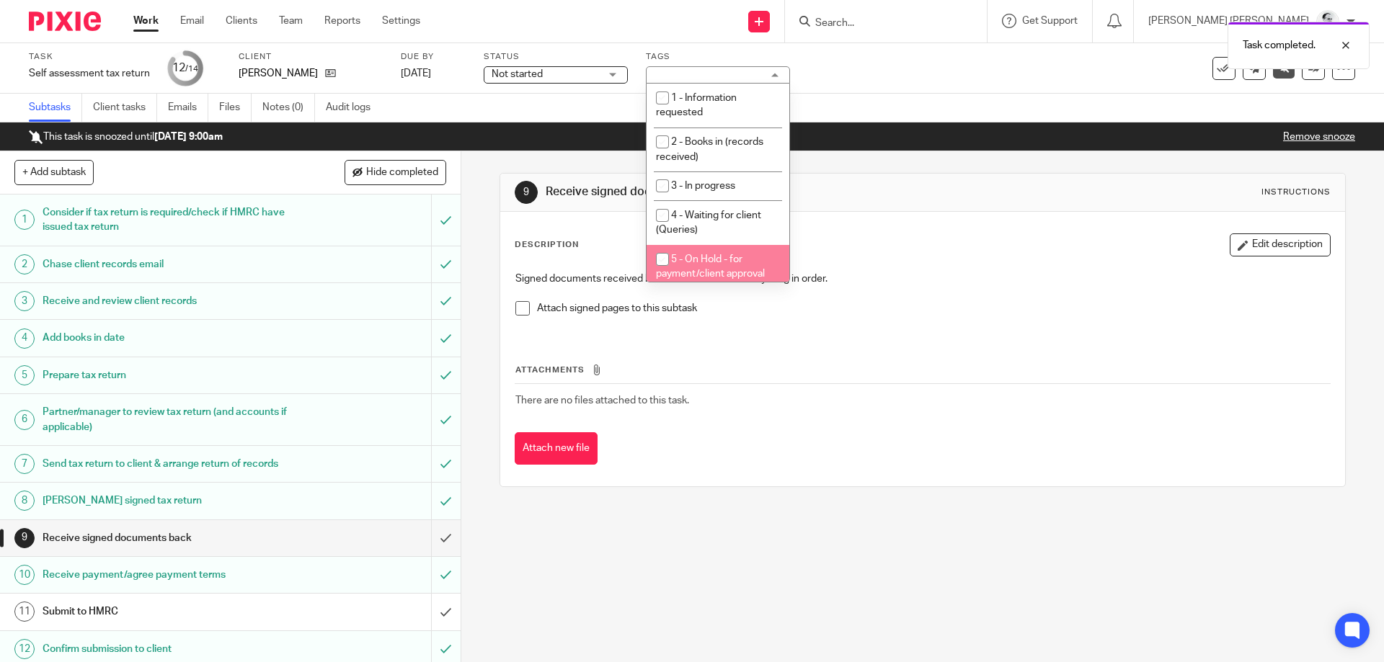
click at [714, 272] on span "5 - On Hold - for payment/client approval" at bounding box center [710, 266] width 109 height 25
checkbox input "true"
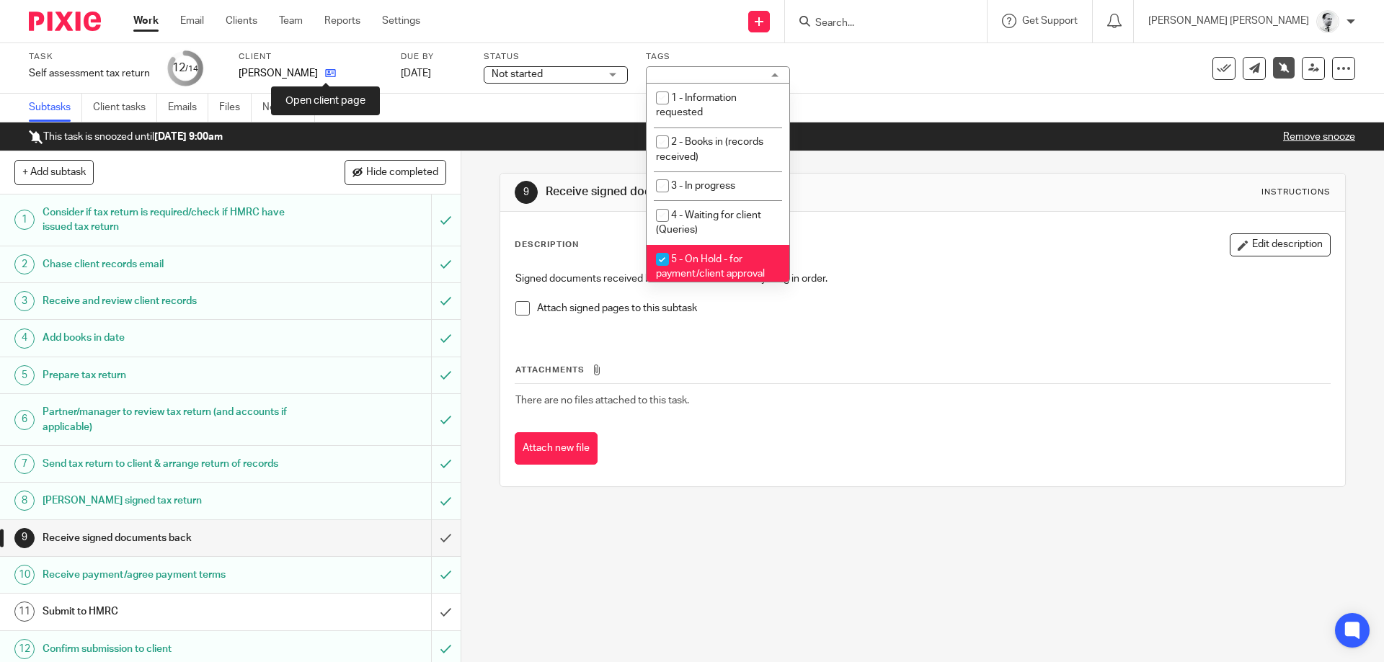
click at [325, 70] on icon at bounding box center [330, 73] width 11 height 11
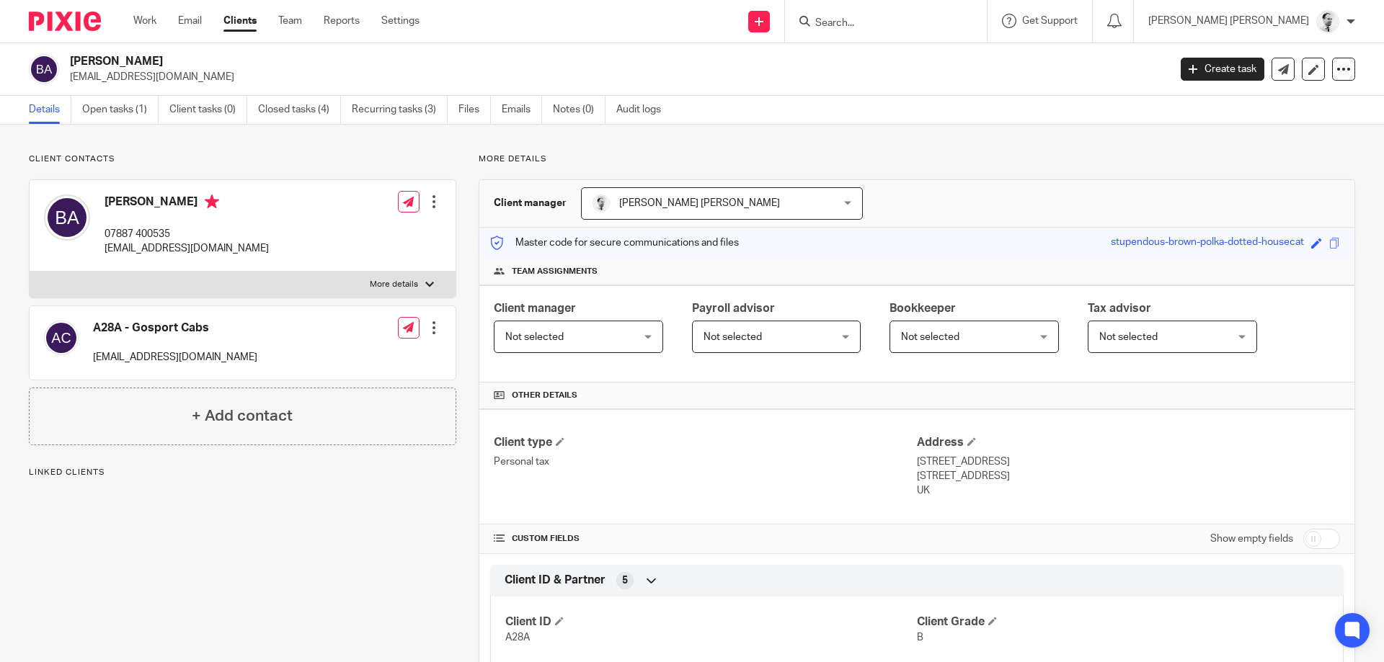
scroll to position [358, 0]
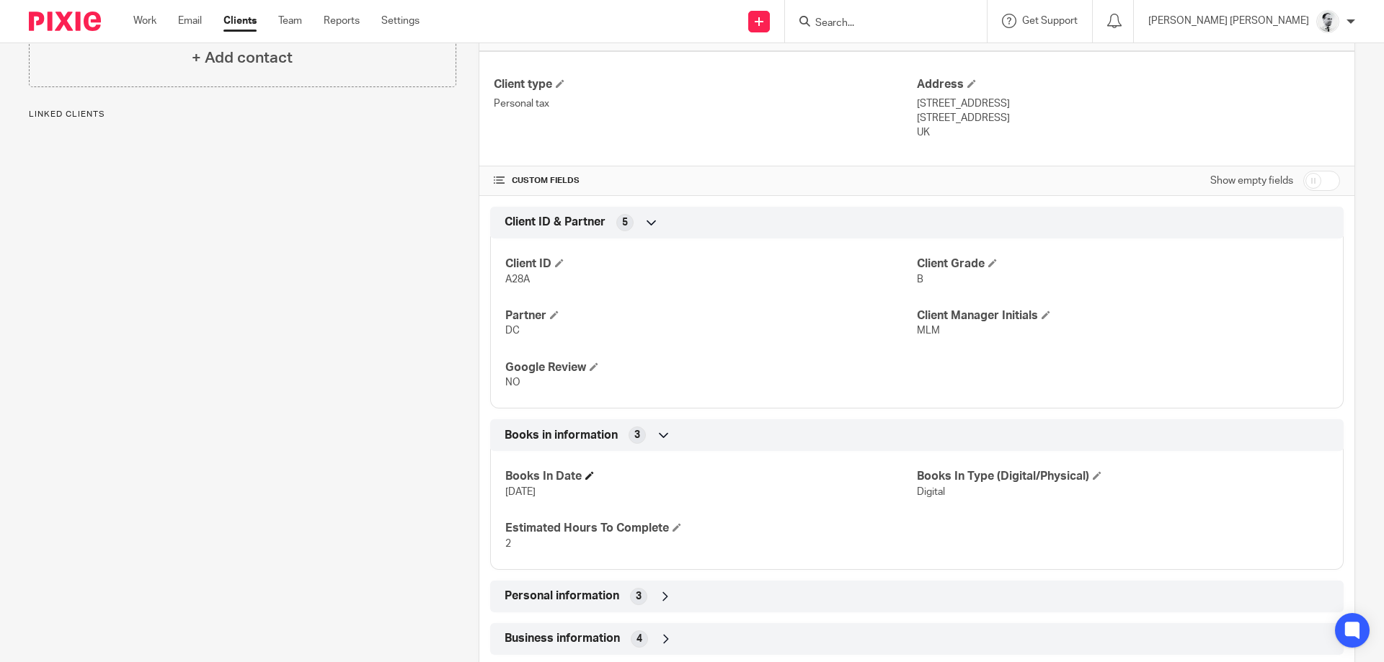
click at [585, 480] on h4 "Books In Date" at bounding box center [711, 476] width 412 height 15
click at [589, 478] on span at bounding box center [589, 475] width 9 height 9
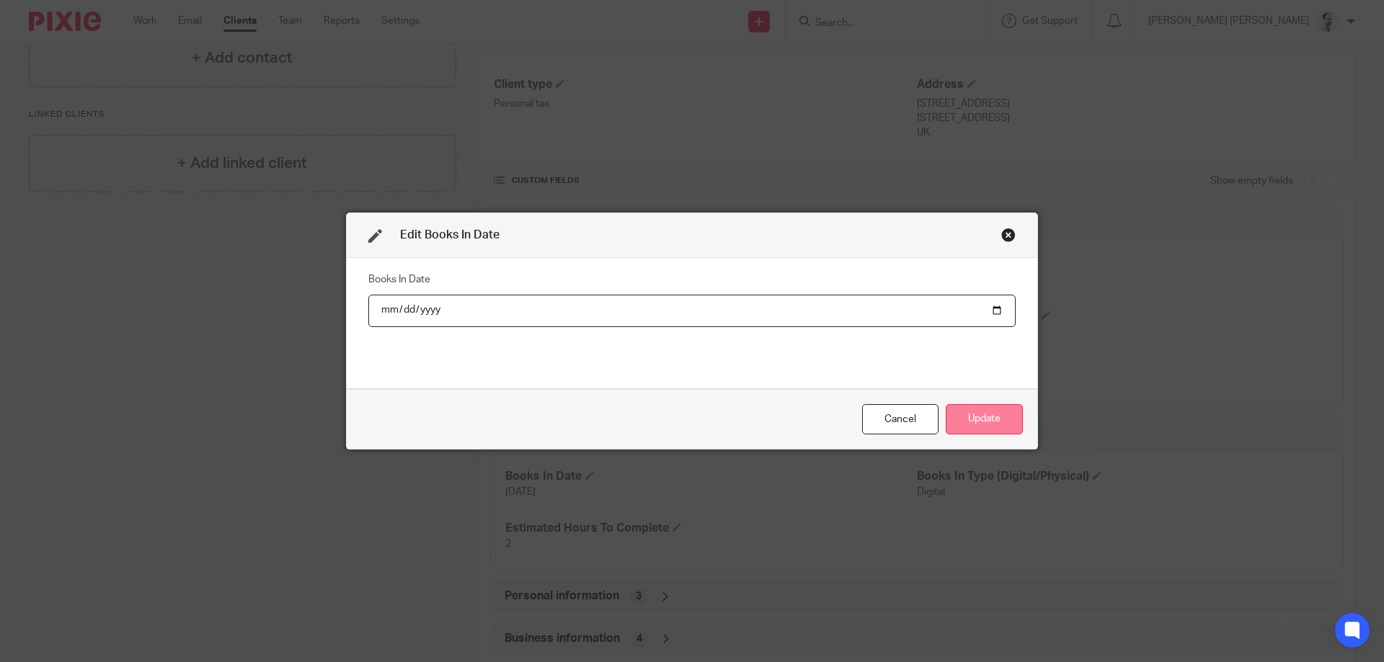
click at [975, 411] on button "Update" at bounding box center [984, 419] width 77 height 31
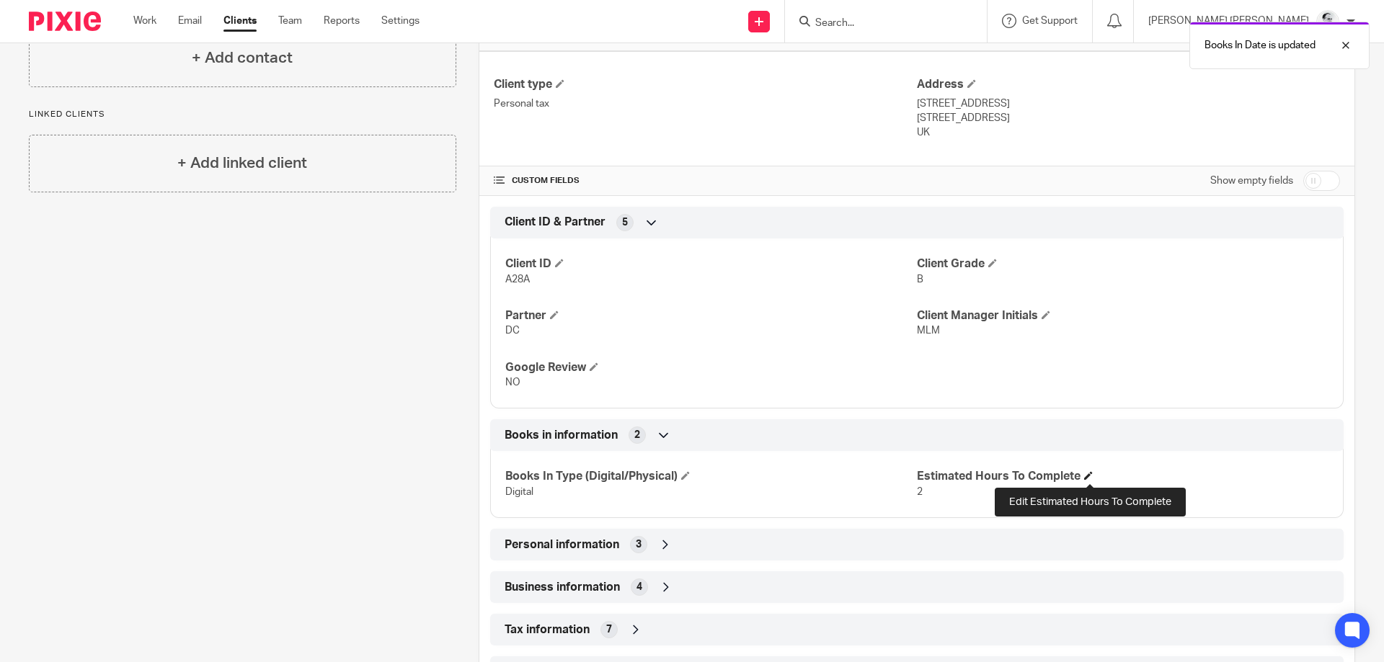
click at [1087, 475] on span at bounding box center [1088, 475] width 9 height 9
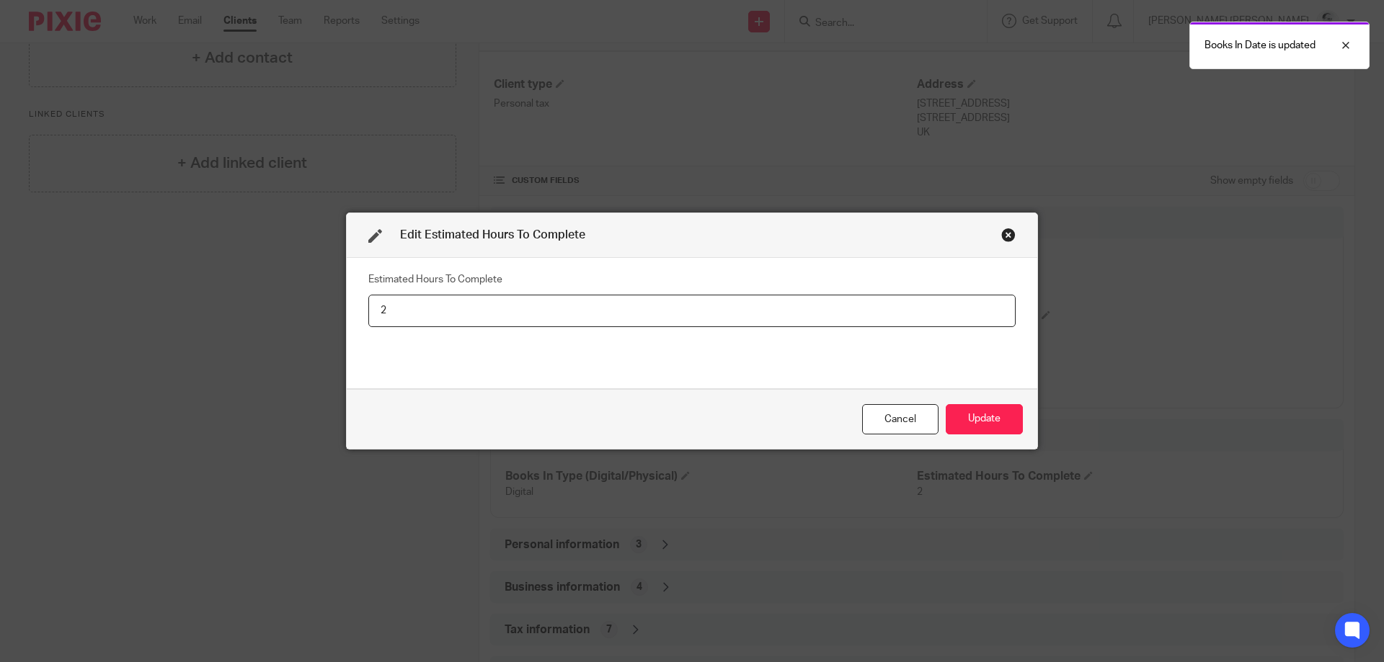
drag, startPoint x: 618, startPoint y: 303, endPoint x: 266, endPoint y: 318, distance: 352.0
click at [368, 305] on input "2" at bounding box center [691, 311] width 647 height 32
click at [946, 404] on button "Update" at bounding box center [984, 419] width 77 height 31
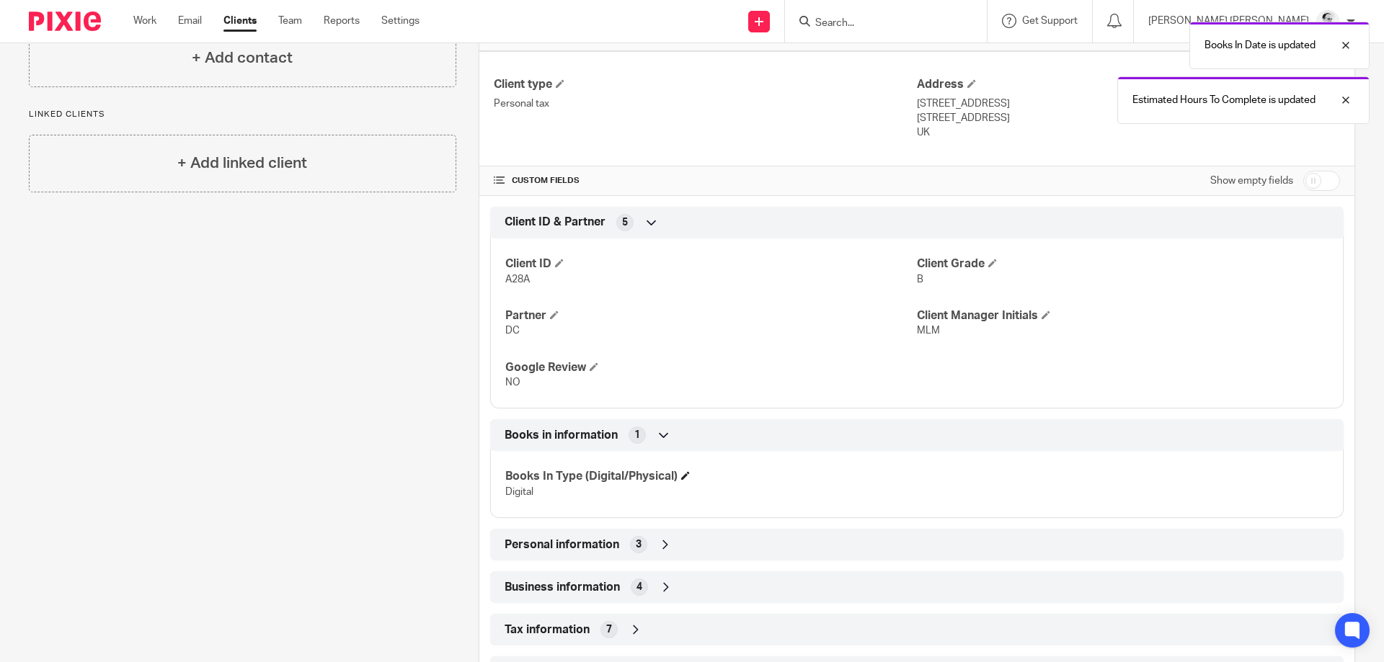
click at [688, 474] on span at bounding box center [685, 475] width 9 height 9
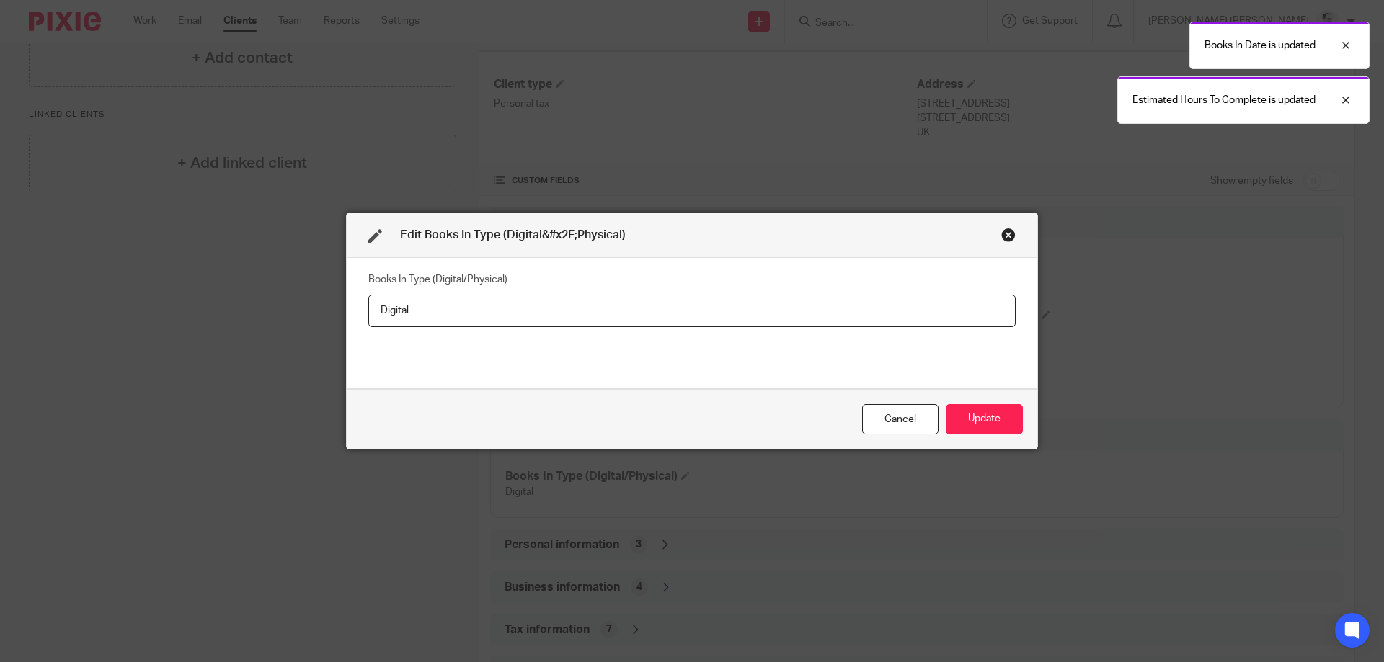
drag, startPoint x: 481, startPoint y: 300, endPoint x: 197, endPoint y: 303, distance: 284.7
click at [368, 301] on input "Digital" at bounding box center [691, 311] width 647 height 32
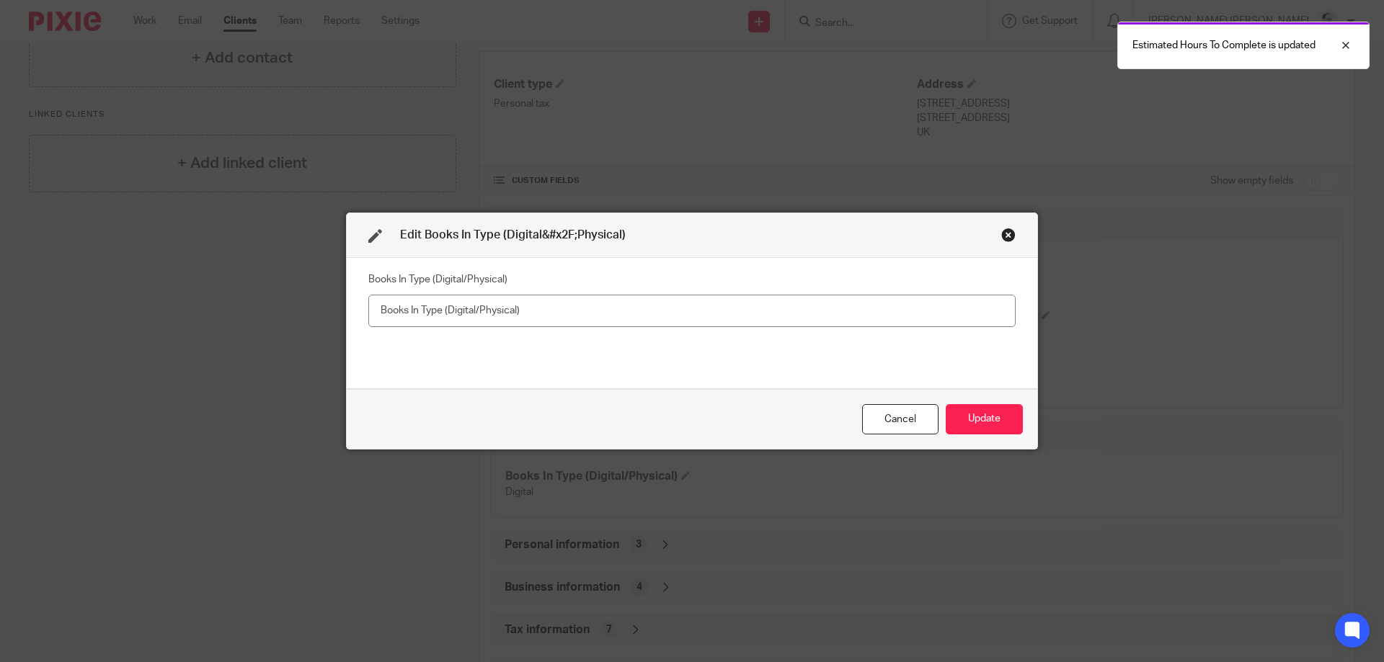
click at [942, 423] on div "Cancel Update" at bounding box center [692, 419] width 691 height 61
click at [951, 423] on button "Update" at bounding box center [984, 419] width 77 height 31
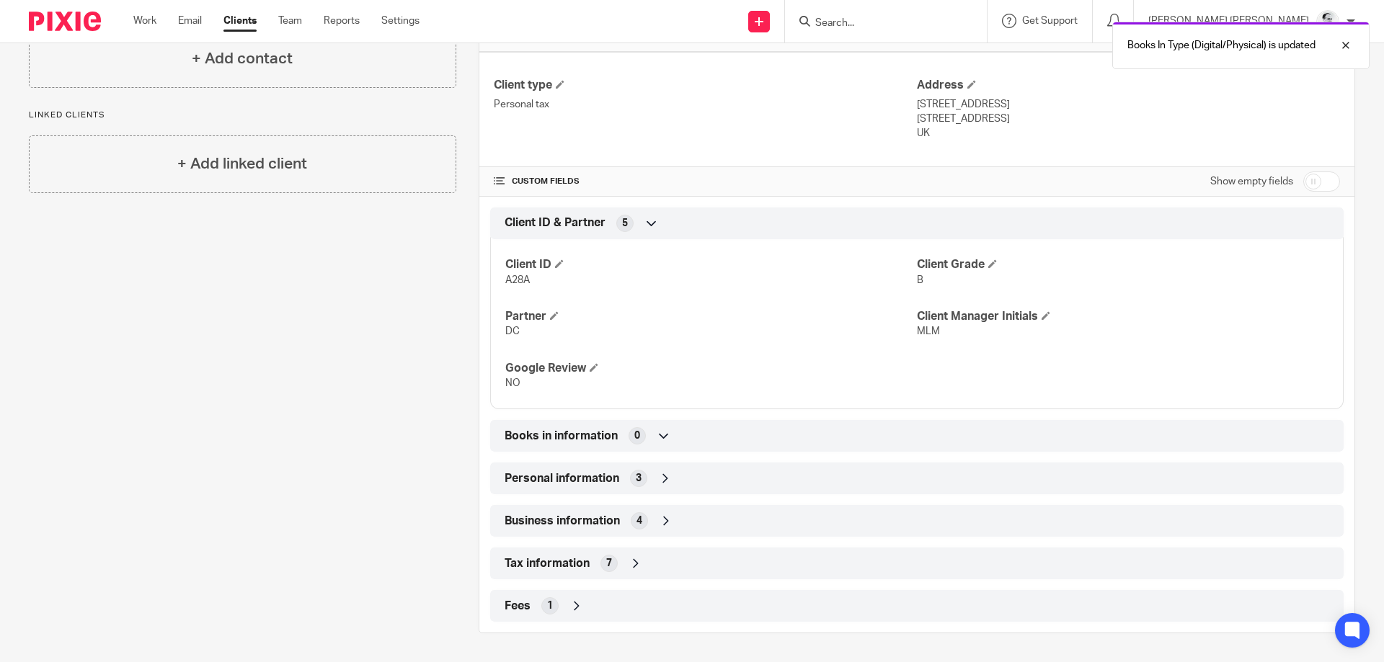
click at [610, 611] on div "Fees 1" at bounding box center [917, 606] width 832 height 25
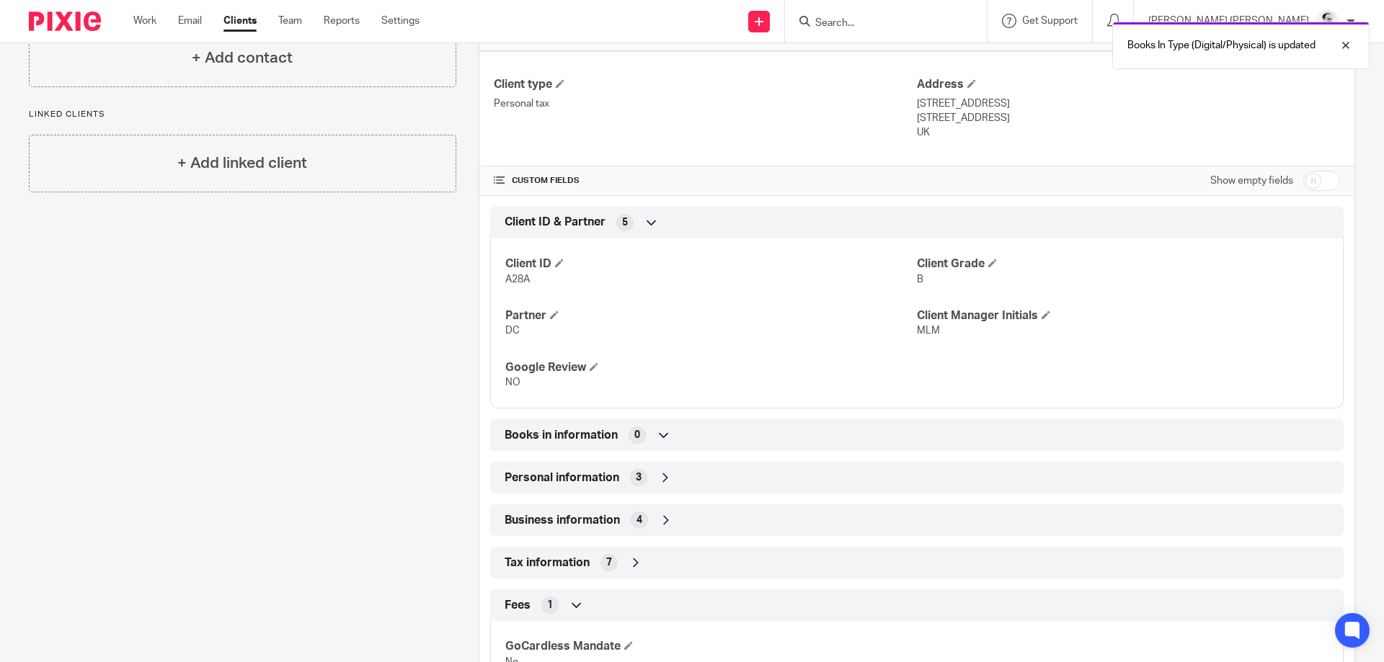
scroll to position [425, 0]
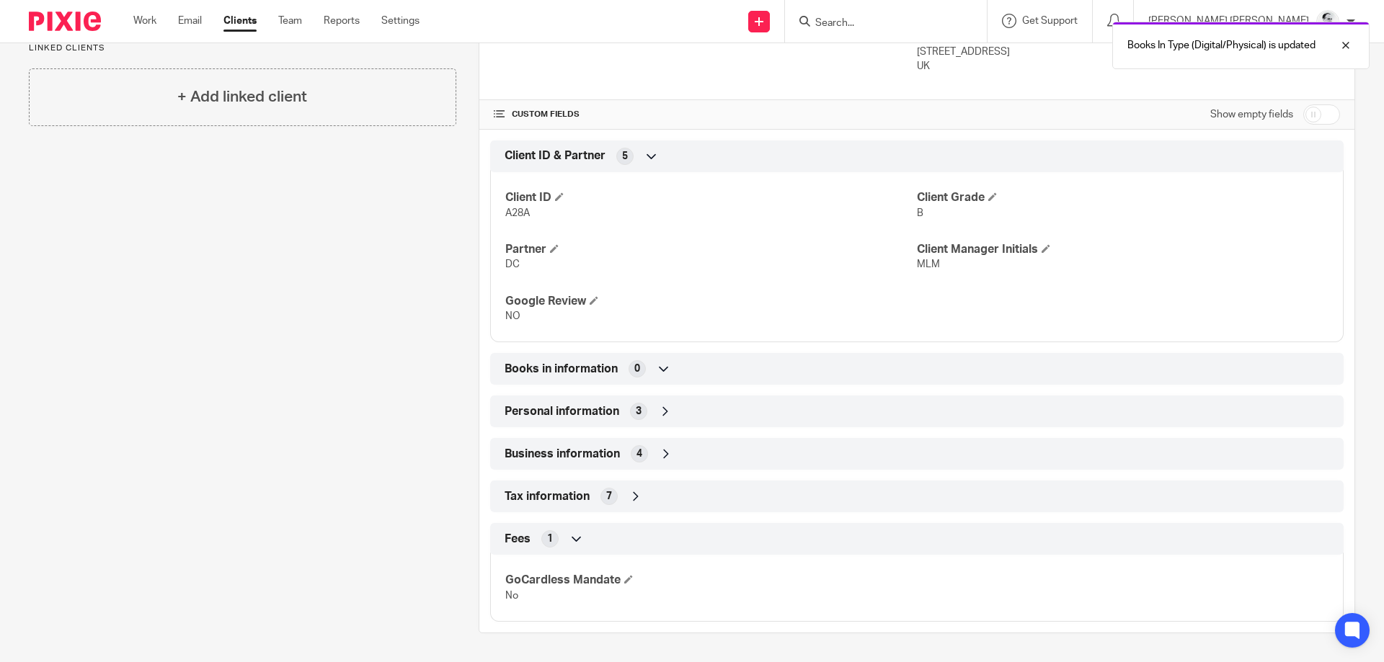
click at [646, 490] on div "Tax information 7" at bounding box center [917, 496] width 832 height 25
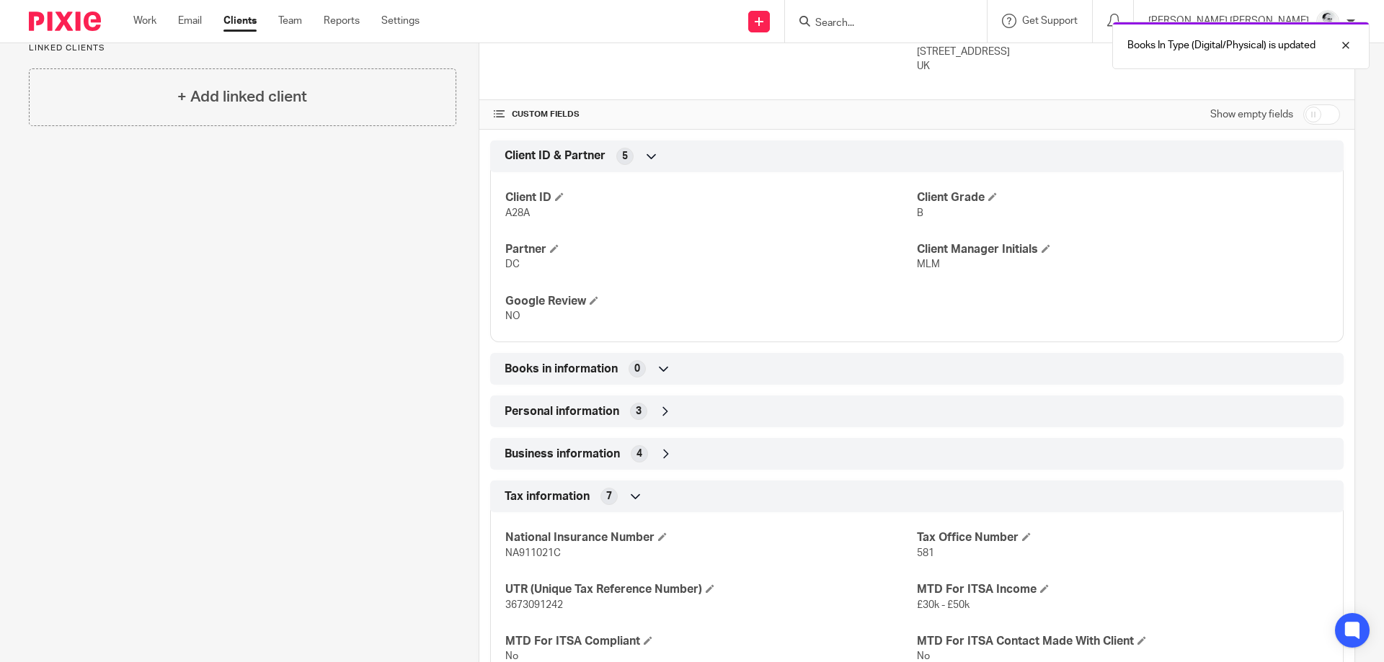
scroll to position [0, 0]
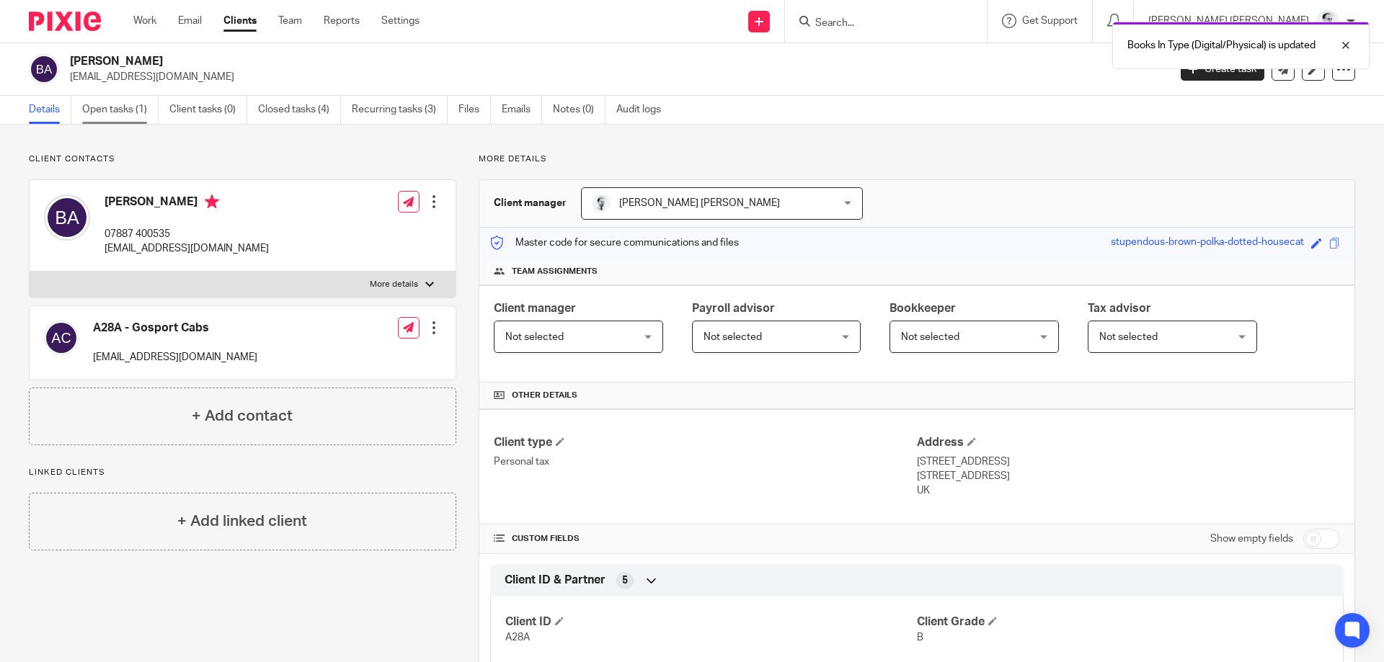
click at [107, 103] on link "Open tasks (1)" at bounding box center [120, 110] width 76 height 28
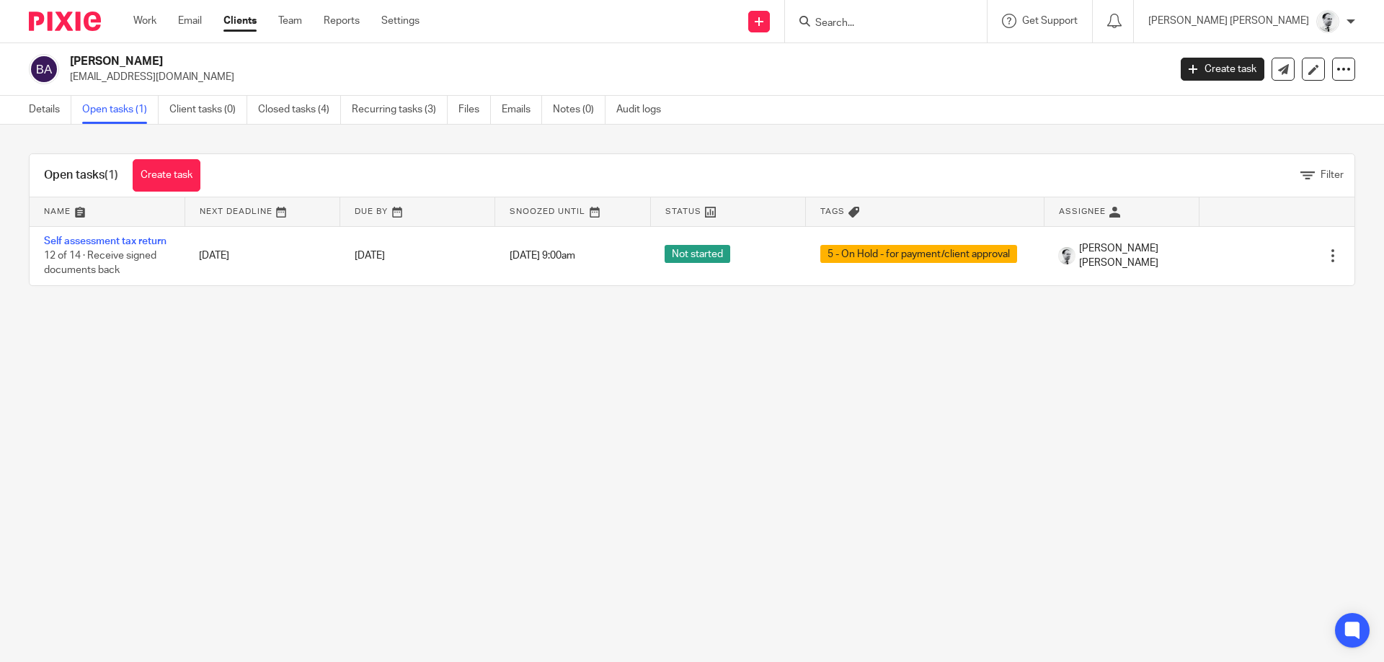
click at [108, 214] on link at bounding box center [107, 211] width 155 height 29
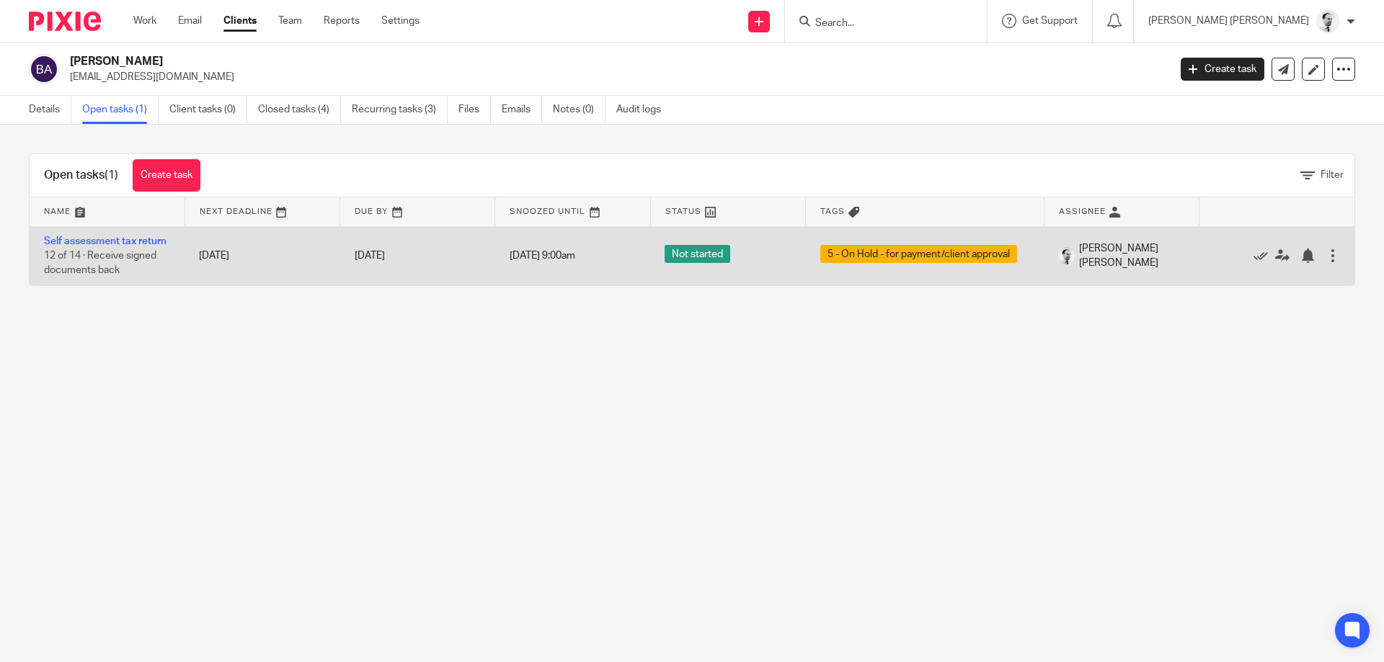
click at [108, 232] on td "Self assessment tax return 12 of 14 · Receive signed documents back" at bounding box center [107, 255] width 155 height 59
click at [150, 244] on link "Self assessment tax return" at bounding box center [105, 241] width 123 height 10
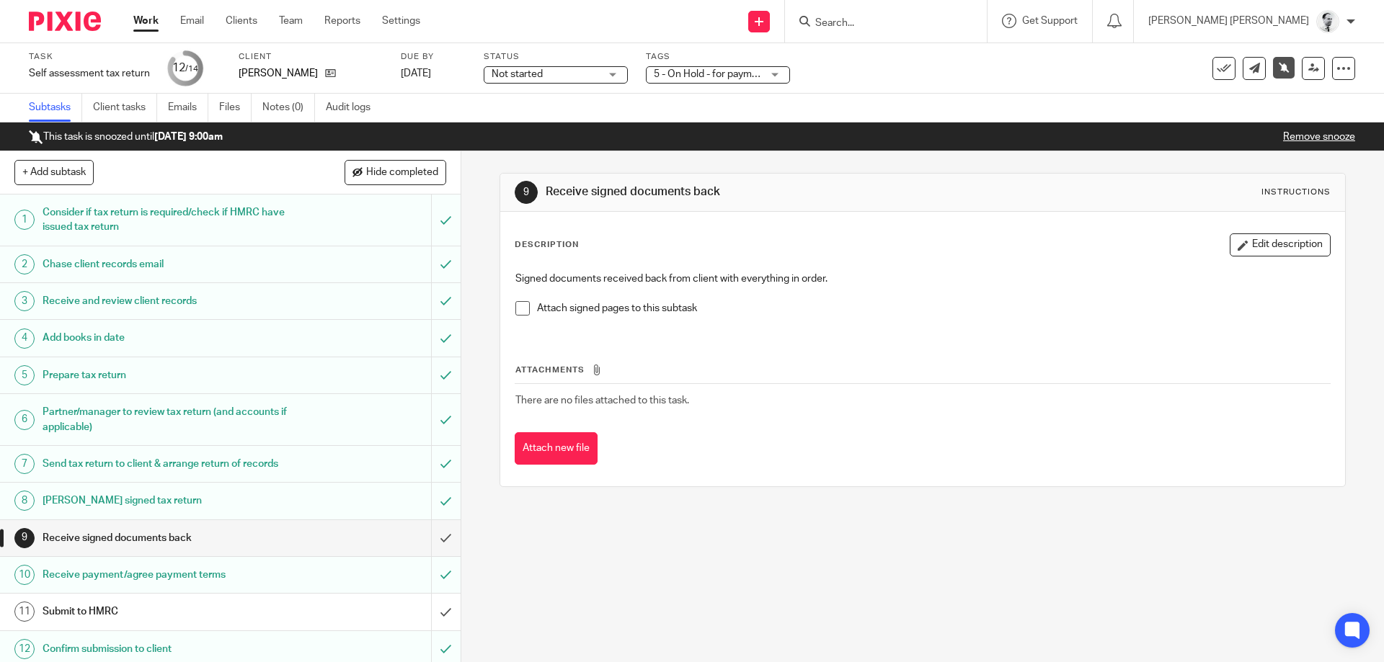
scroll to position [80, 0]
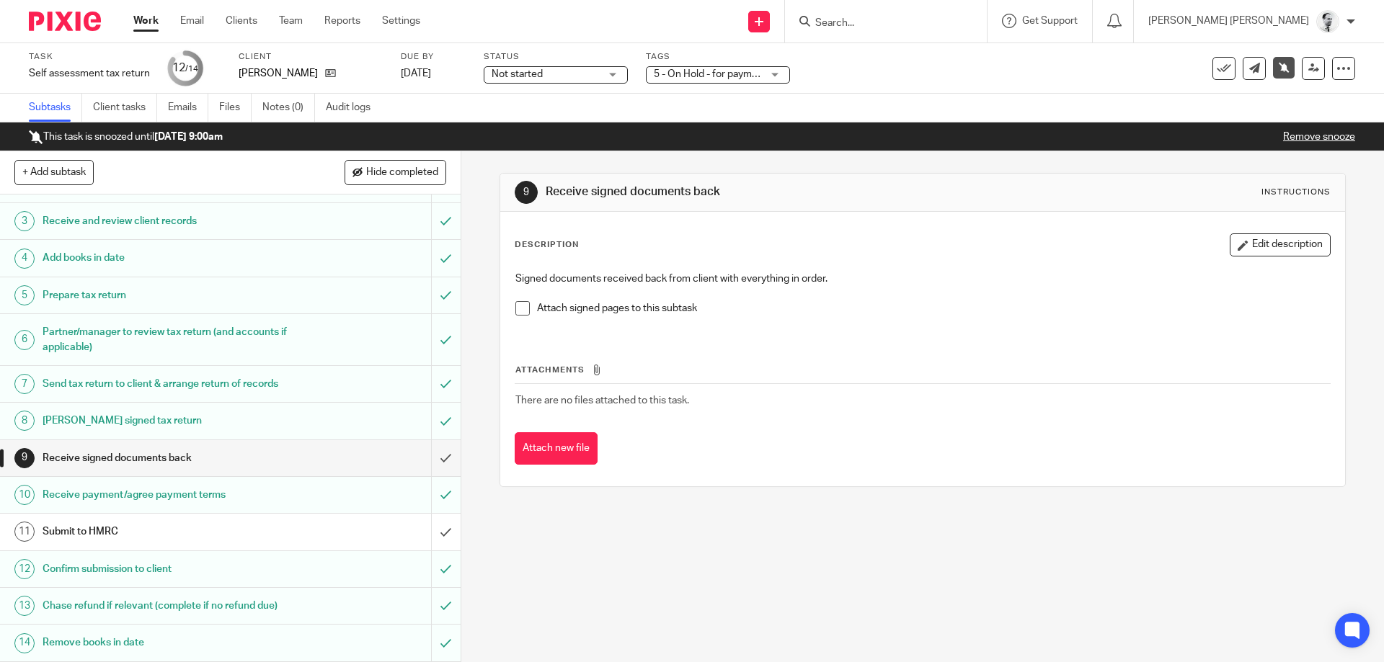
click at [139, 26] on link "Work" at bounding box center [145, 21] width 25 height 14
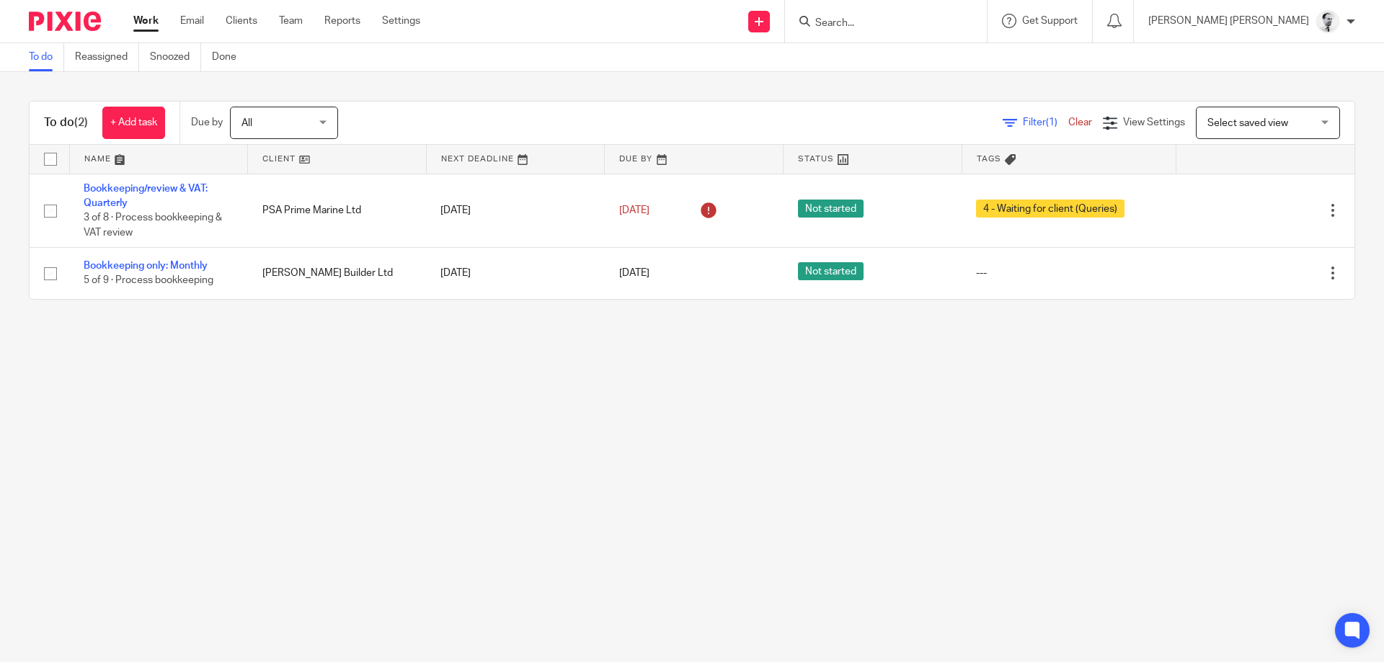
drag, startPoint x: 947, startPoint y: 27, endPoint x: 939, endPoint y: 22, distance: 9.0
click at [944, 23] on form at bounding box center [891, 21] width 154 height 18
click at [939, 22] on input "Search" at bounding box center [879, 23] width 130 height 13
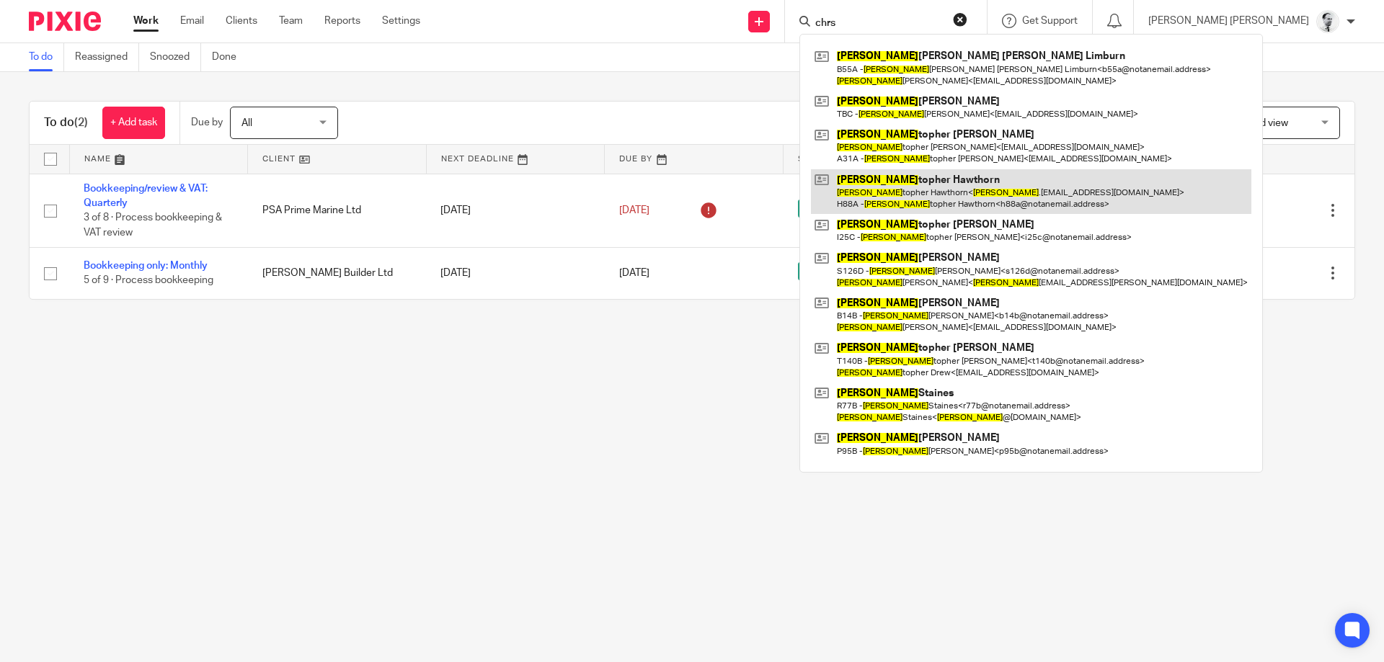
type input "chrs"
click at [967, 184] on link at bounding box center [1031, 191] width 440 height 45
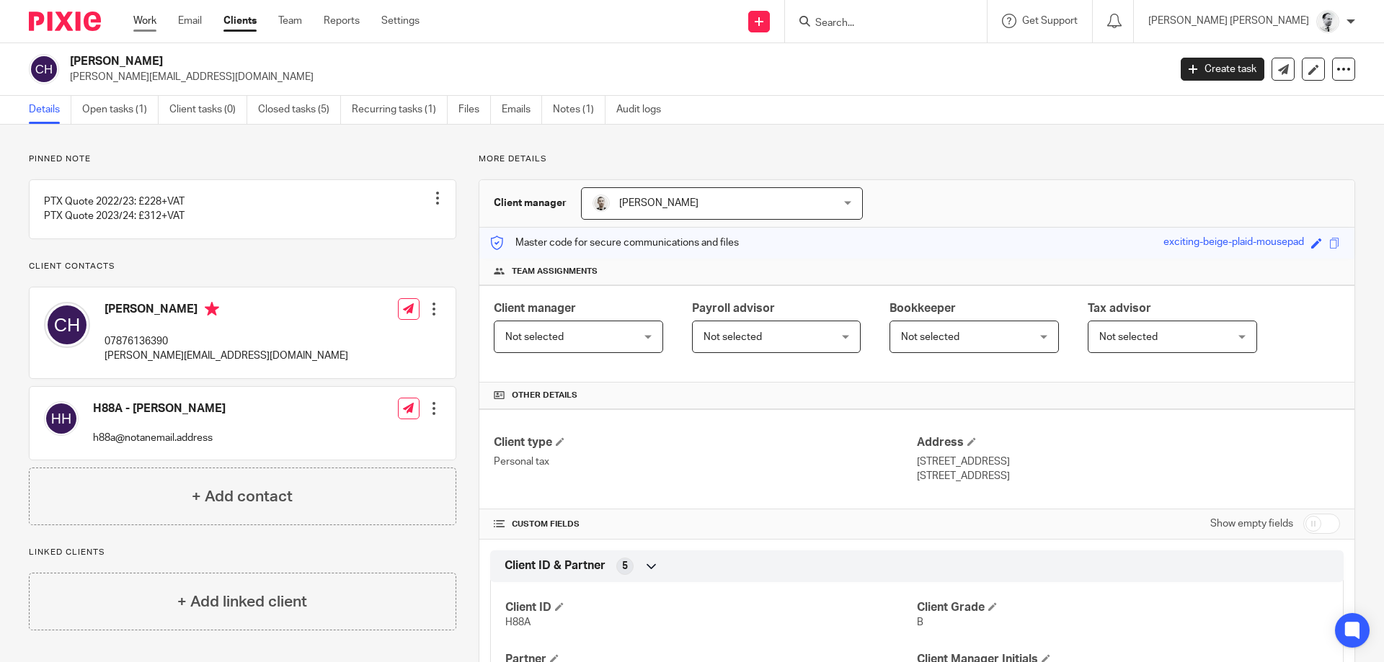
click at [138, 25] on link "Work" at bounding box center [144, 21] width 23 height 14
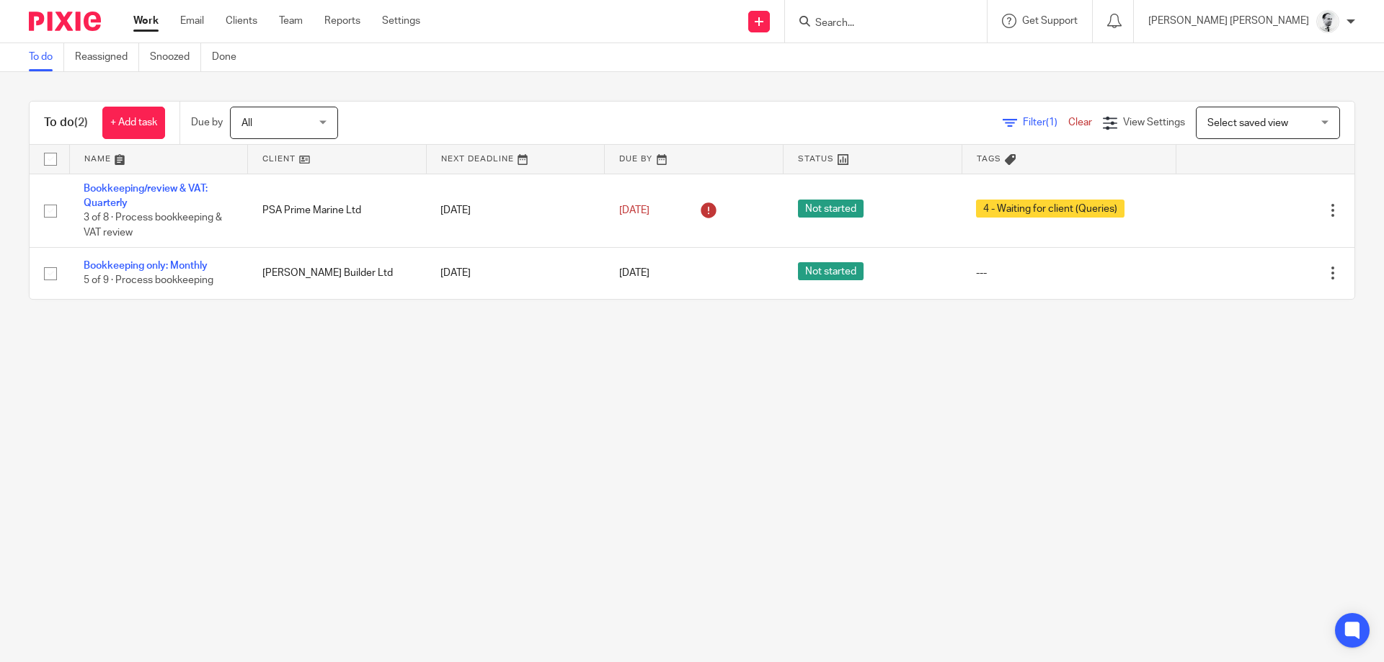
click at [897, 21] on input "Search" at bounding box center [879, 23] width 130 height 13
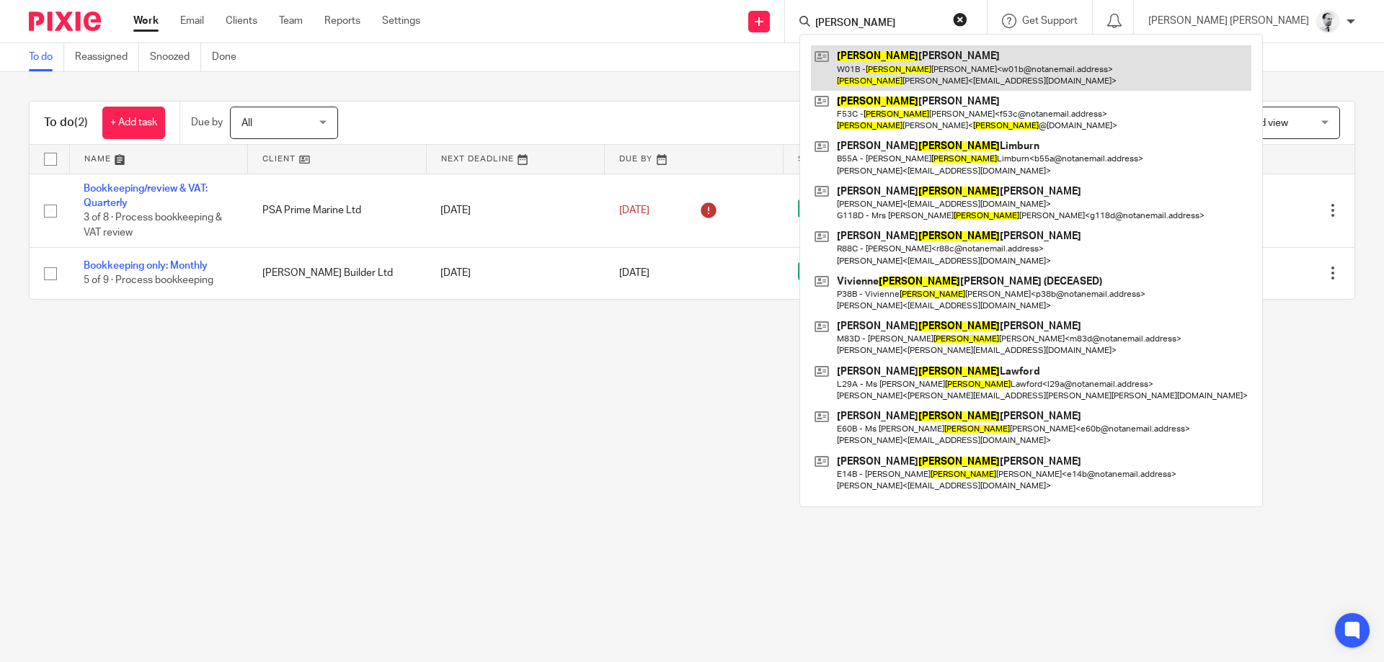
type input "jane"
click at [983, 82] on link at bounding box center [1031, 67] width 440 height 45
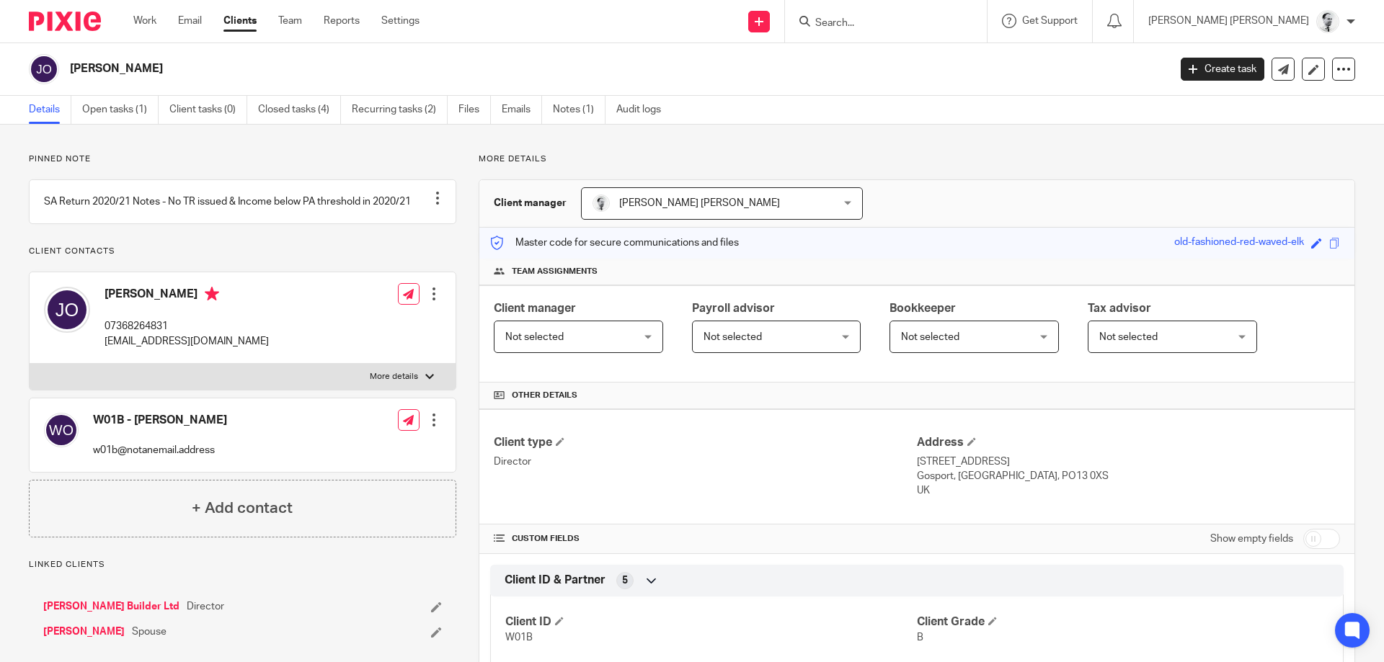
click at [936, 25] on input "Search" at bounding box center [879, 23] width 130 height 13
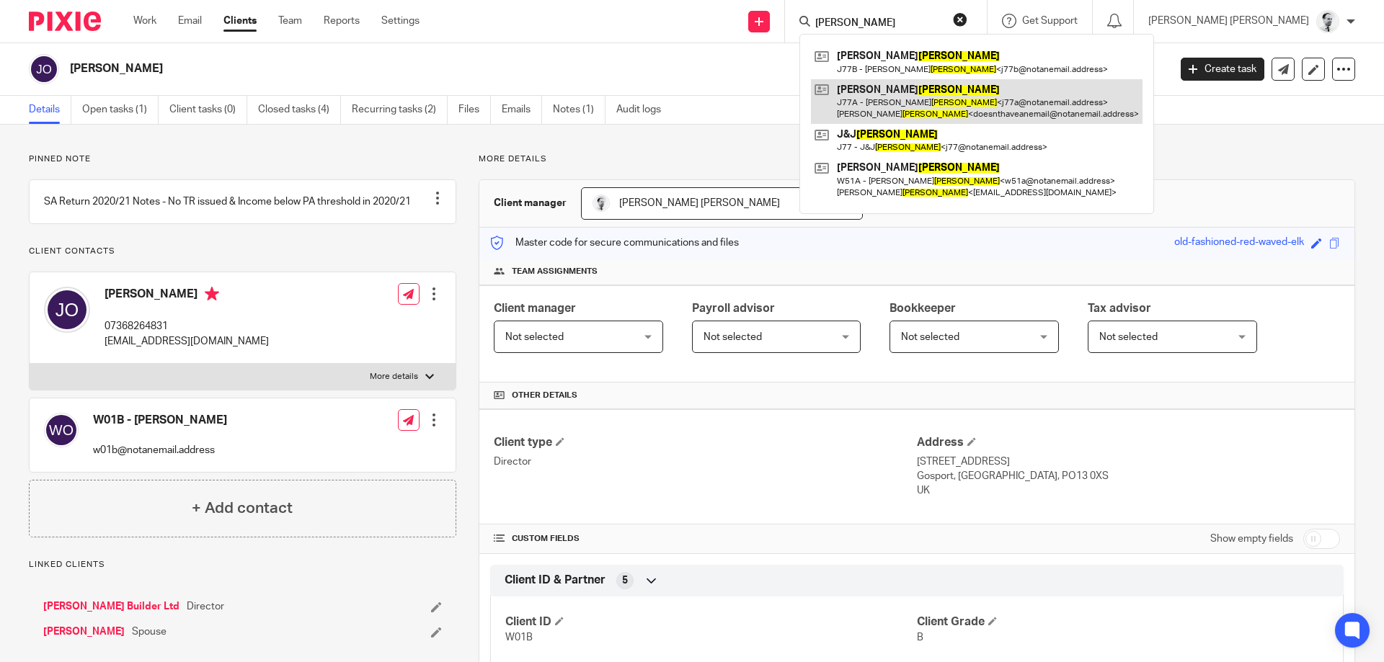
type input "walker"
click at [989, 115] on link at bounding box center [977, 101] width 332 height 45
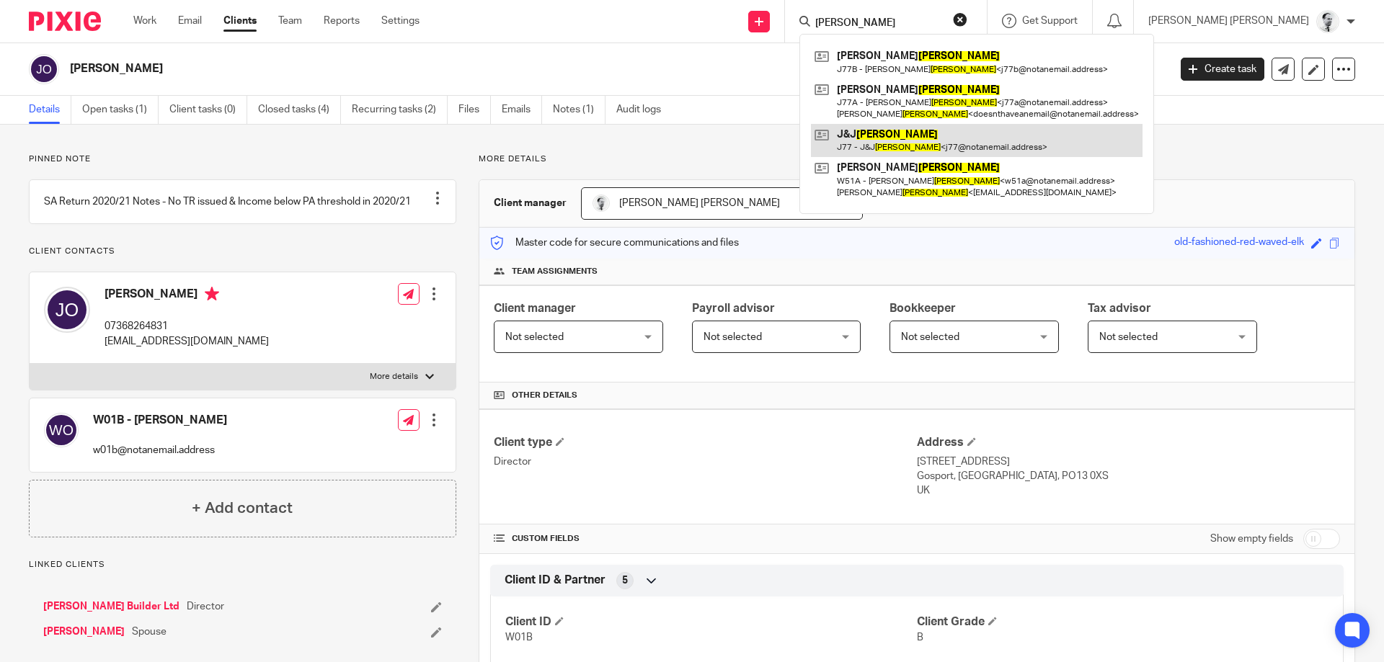
click at [966, 149] on link at bounding box center [977, 140] width 332 height 33
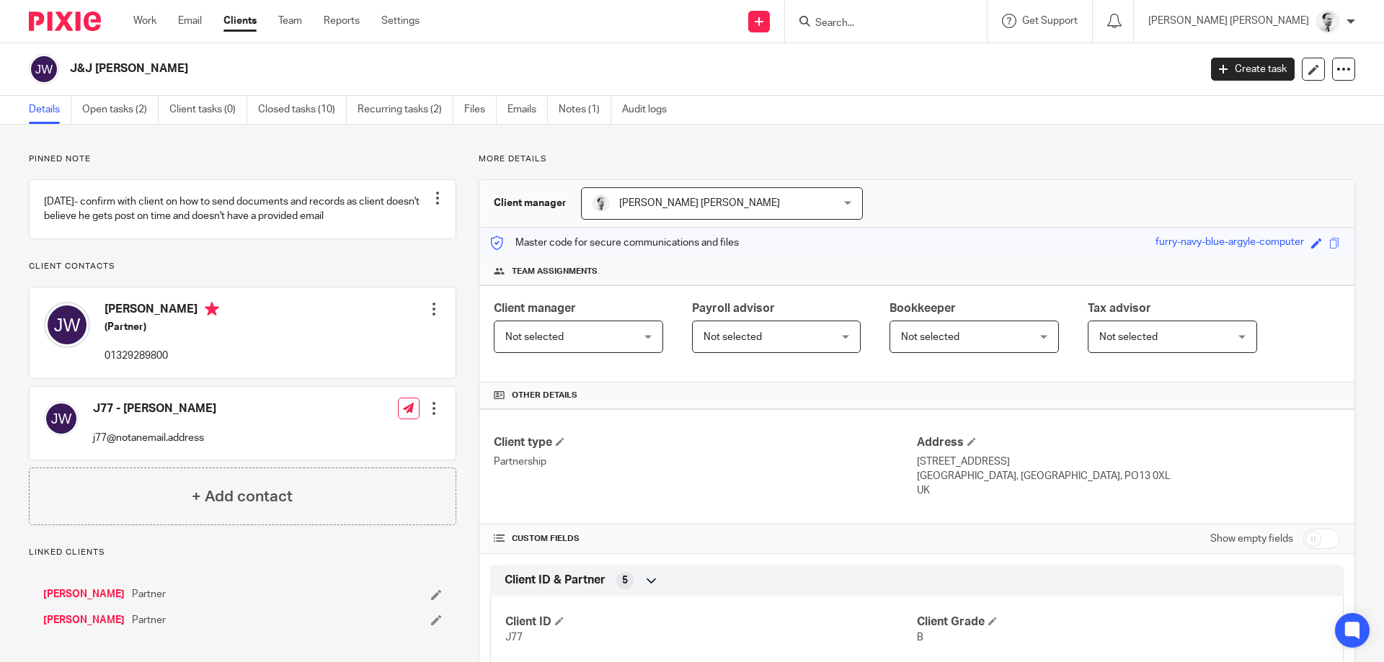
drag, startPoint x: 0, startPoint y: 0, endPoint x: 1006, endPoint y: 23, distance: 1005.8
click at [944, 23] on input "Search" at bounding box center [879, 23] width 130 height 13
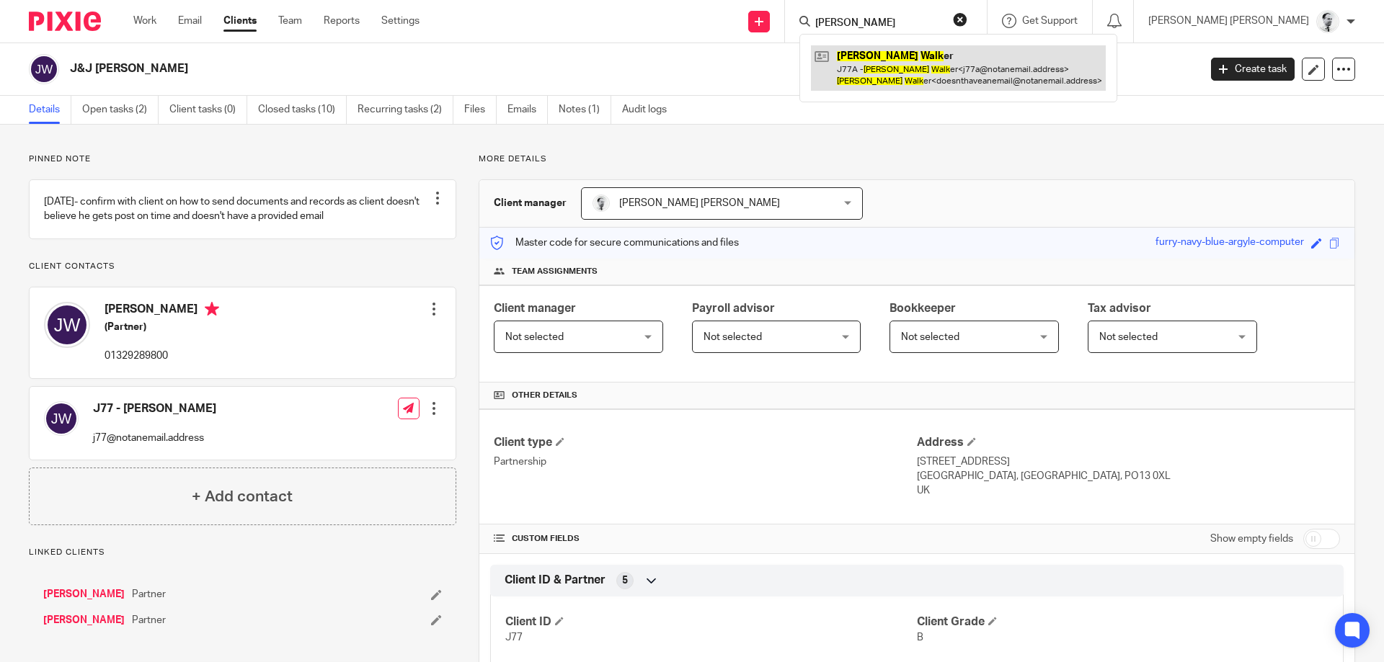
type input "john walk"
click at [1046, 80] on link at bounding box center [958, 67] width 295 height 45
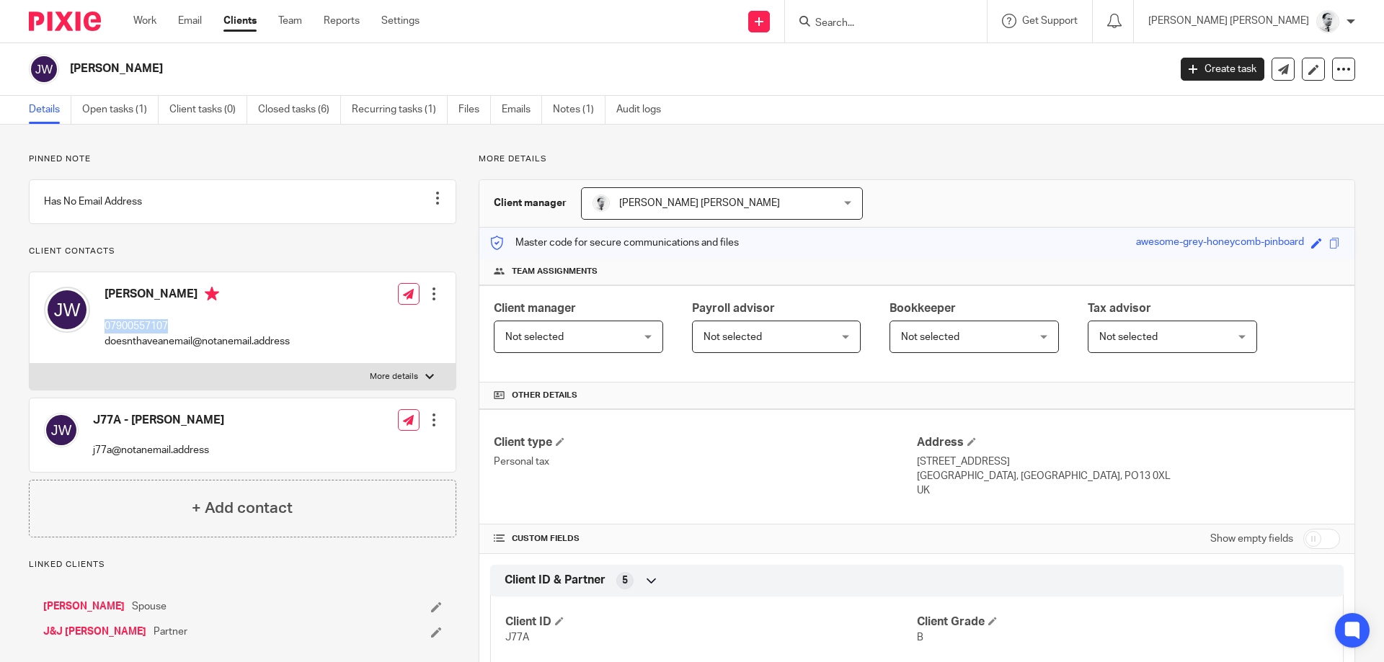
drag, startPoint x: 105, startPoint y: 338, endPoint x: 151, endPoint y: 339, distance: 46.2
click at [185, 334] on p "07900557107" at bounding box center [197, 326] width 185 height 14
copy p "07900557107"
click at [944, 19] on input "Search" at bounding box center [879, 23] width 130 height 13
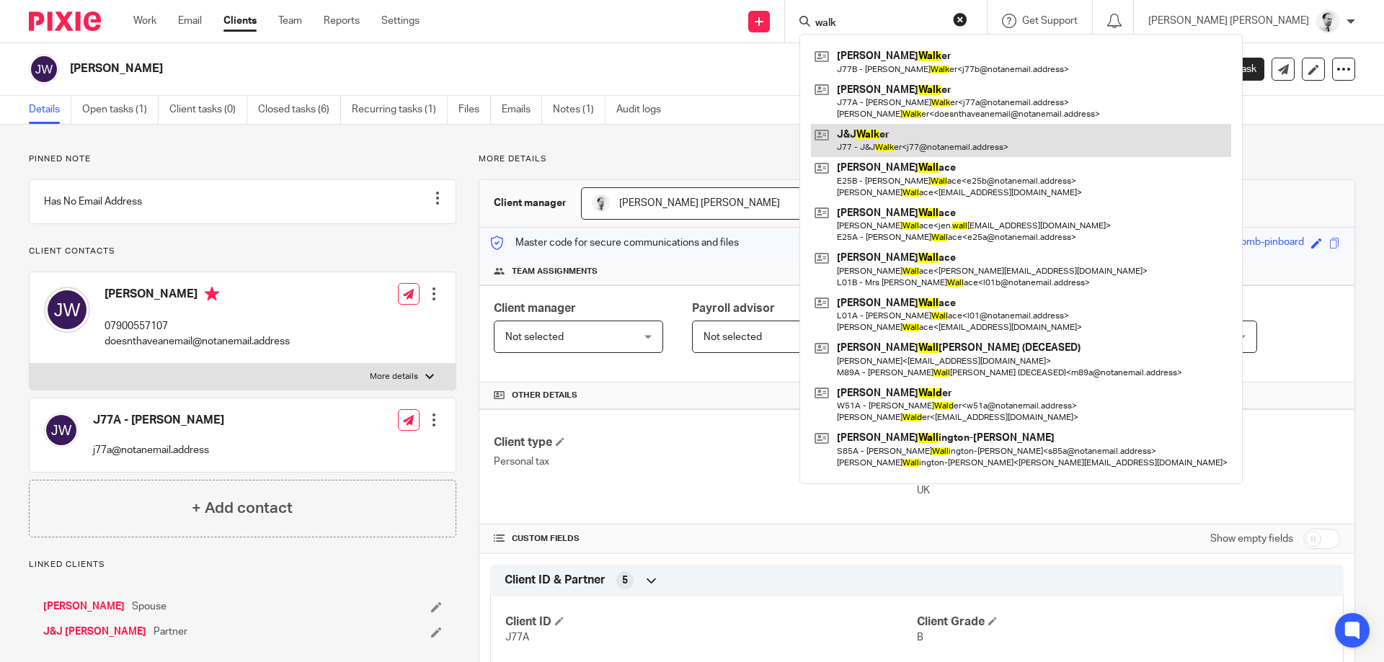
type input "walk"
click at [973, 141] on link at bounding box center [1021, 140] width 420 height 33
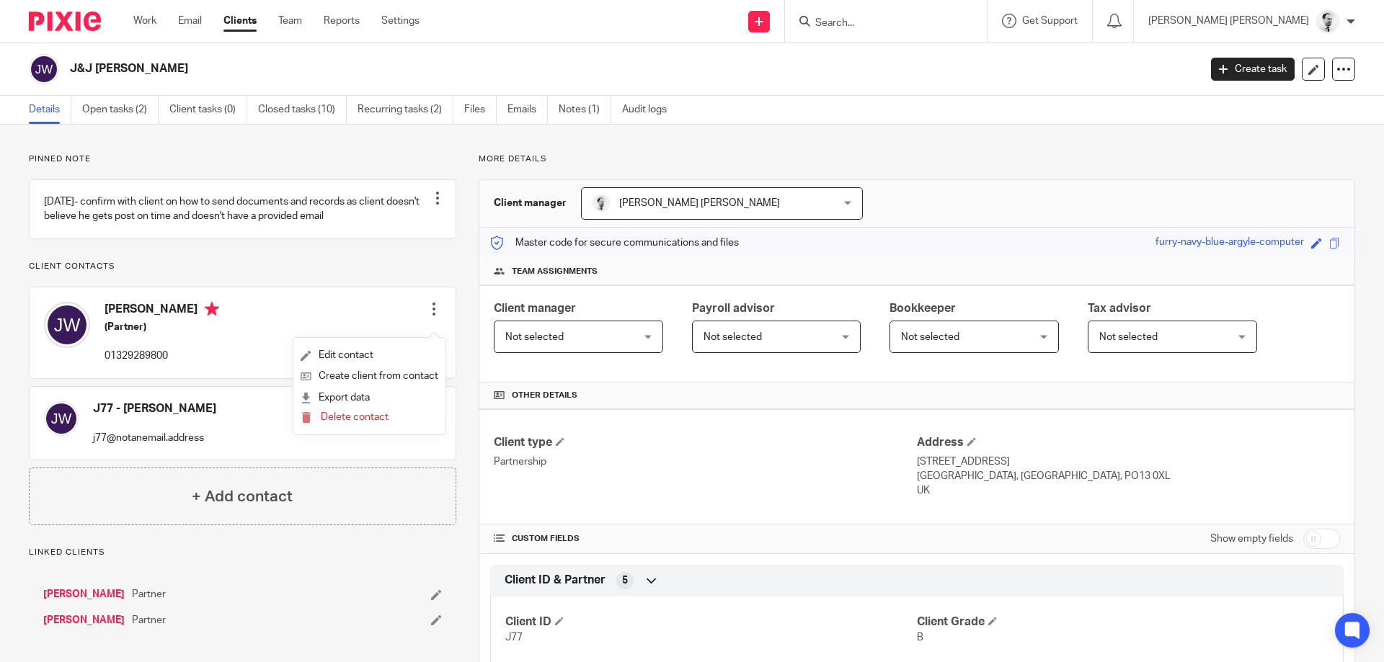
click at [329, 344] on ul "Edit contact Create client from contact Export data Delete contact" at bounding box center [369, 386] width 152 height 97
click at [331, 357] on link "Edit contact" at bounding box center [370, 355] width 138 height 21
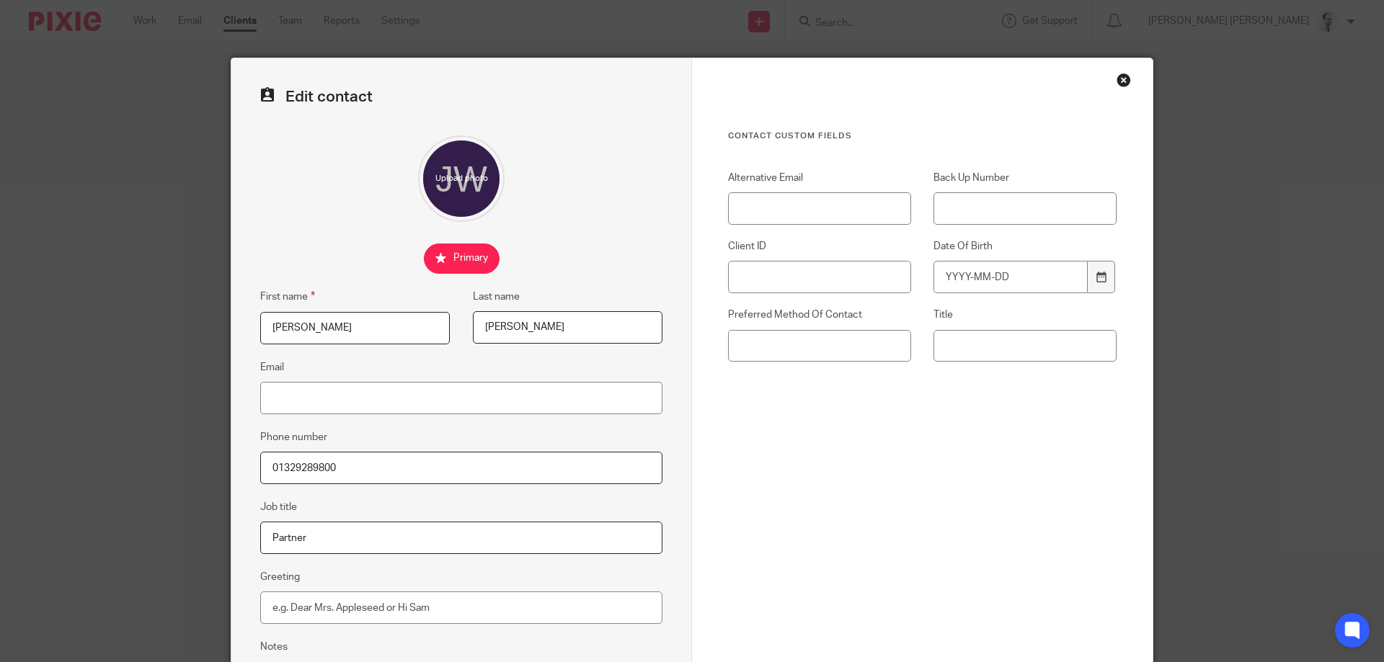
click at [148, 456] on div "Edit contact First name [PERSON_NAME] name [PERSON_NAME] Email Phone number [PH…" at bounding box center [692, 331] width 1384 height 662
drag, startPoint x: 285, startPoint y: 454, endPoint x: 197, endPoint y: 440, distance: 89.8
click at [260, 452] on input "01329289800" at bounding box center [461, 468] width 402 height 32
paste input "7900557107"
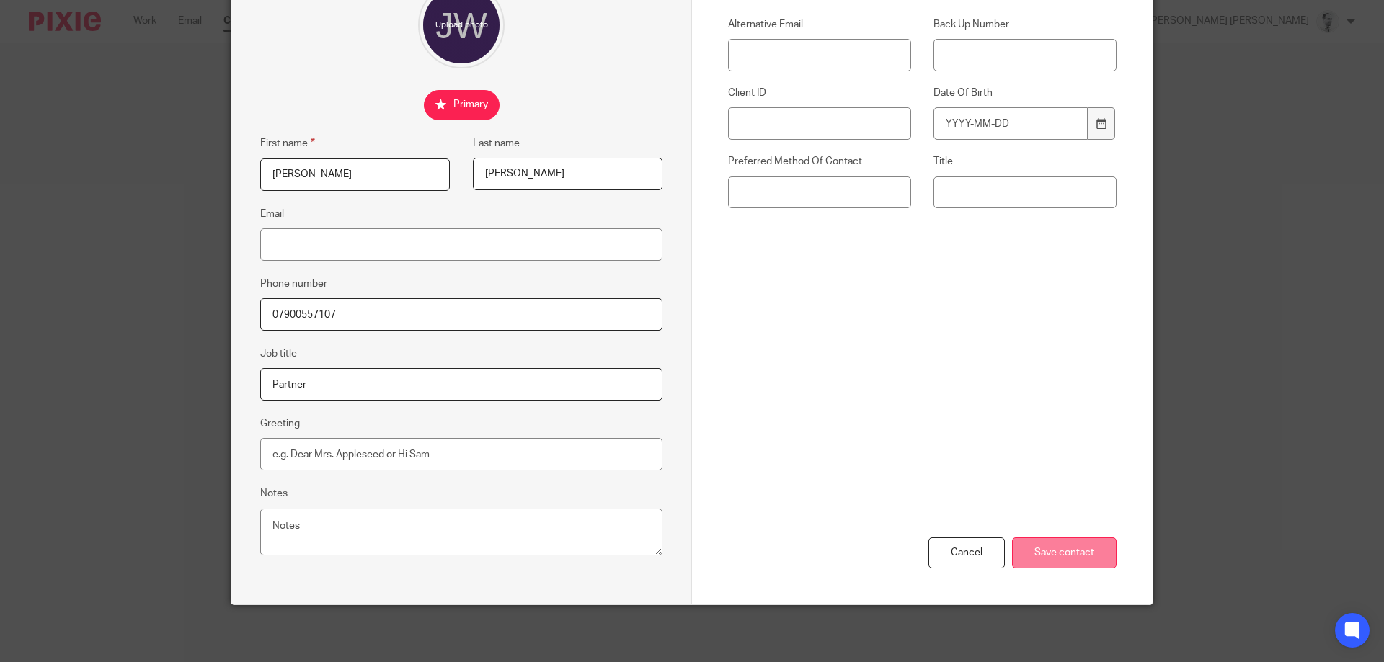
type input "07900557107"
click at [1051, 566] on input "Save contact" at bounding box center [1064, 553] width 105 height 31
click at [1043, 546] on input "Save contact" at bounding box center [1064, 553] width 105 height 31
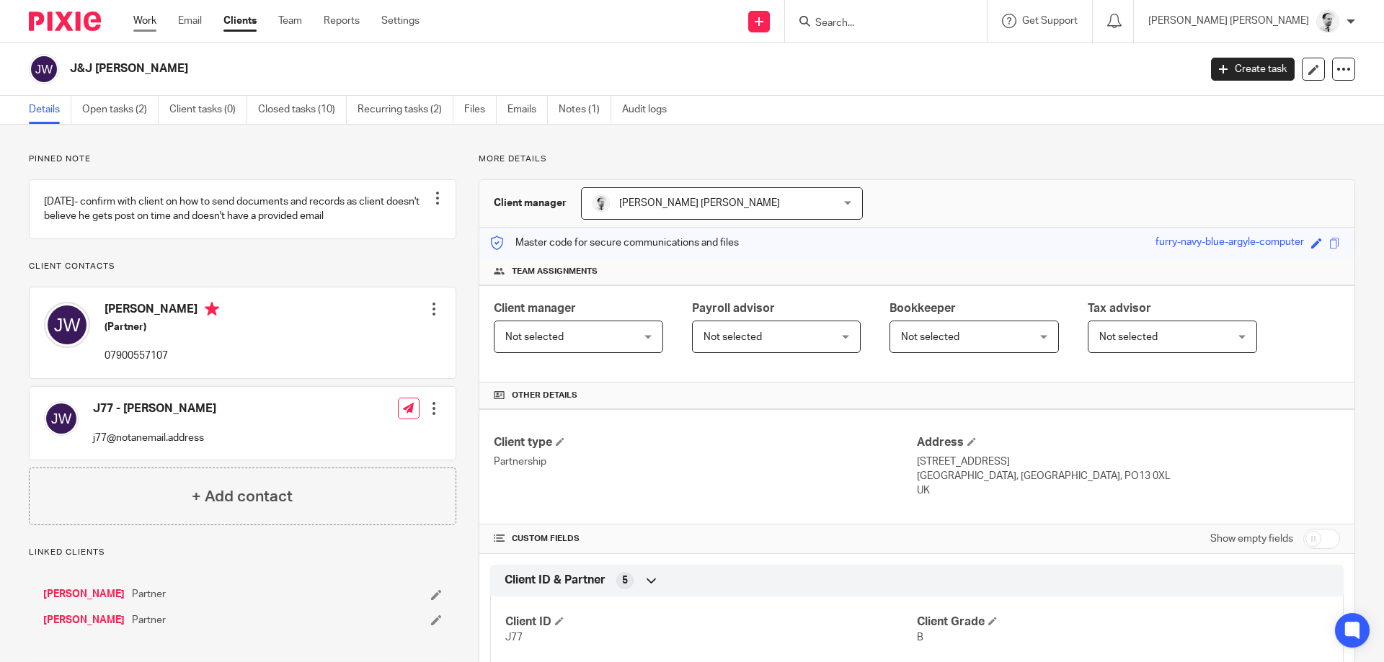
click at [150, 17] on link "Work" at bounding box center [144, 21] width 23 height 14
